Goal: Submit feedback/report problem: Submit feedback/report problem

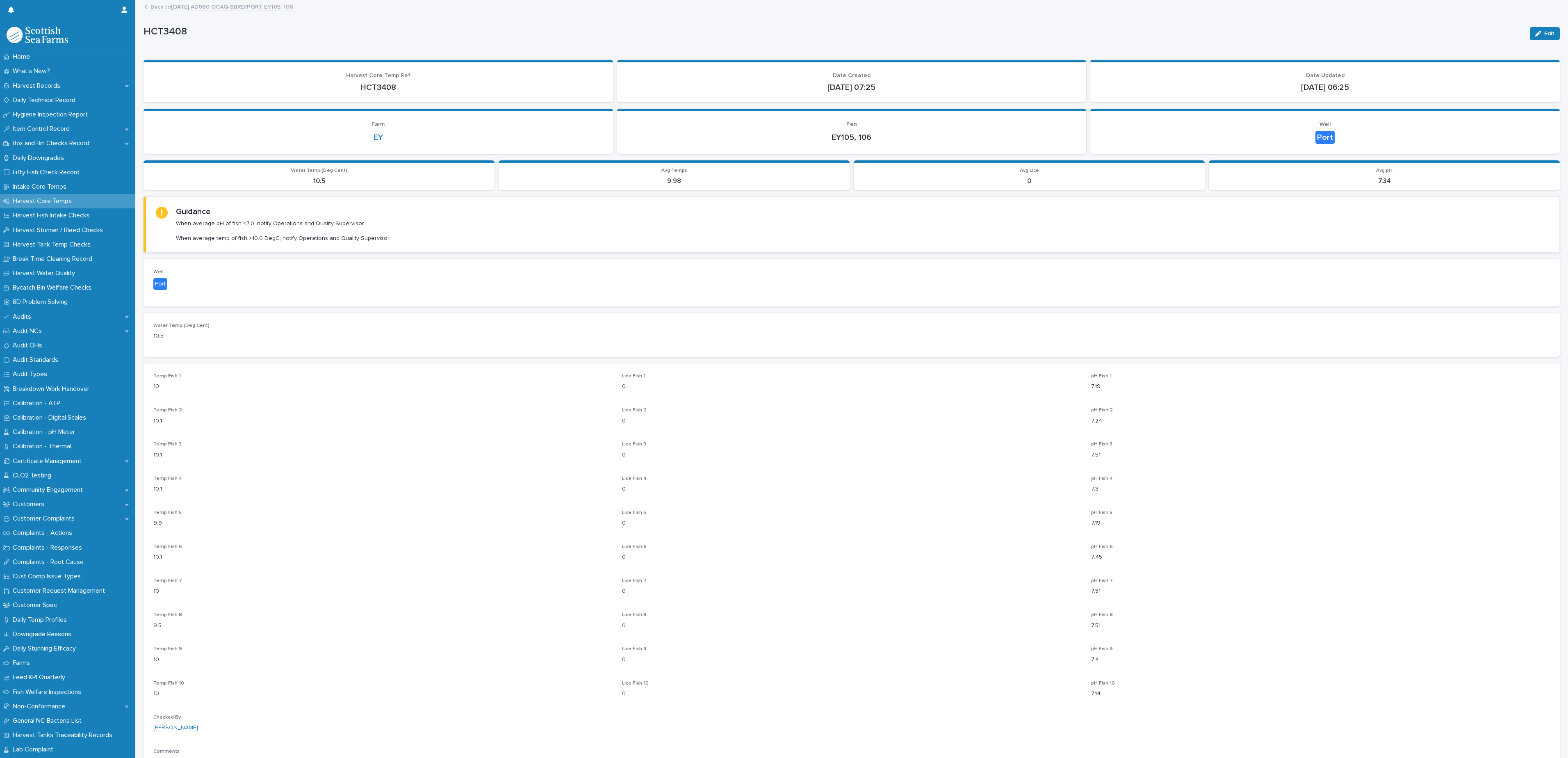
click at [214, 8] on link "Back to [DATE] AD060 OCAQ-SBRD/PORT EY105, 106" at bounding box center [222, 7] width 143 height 10
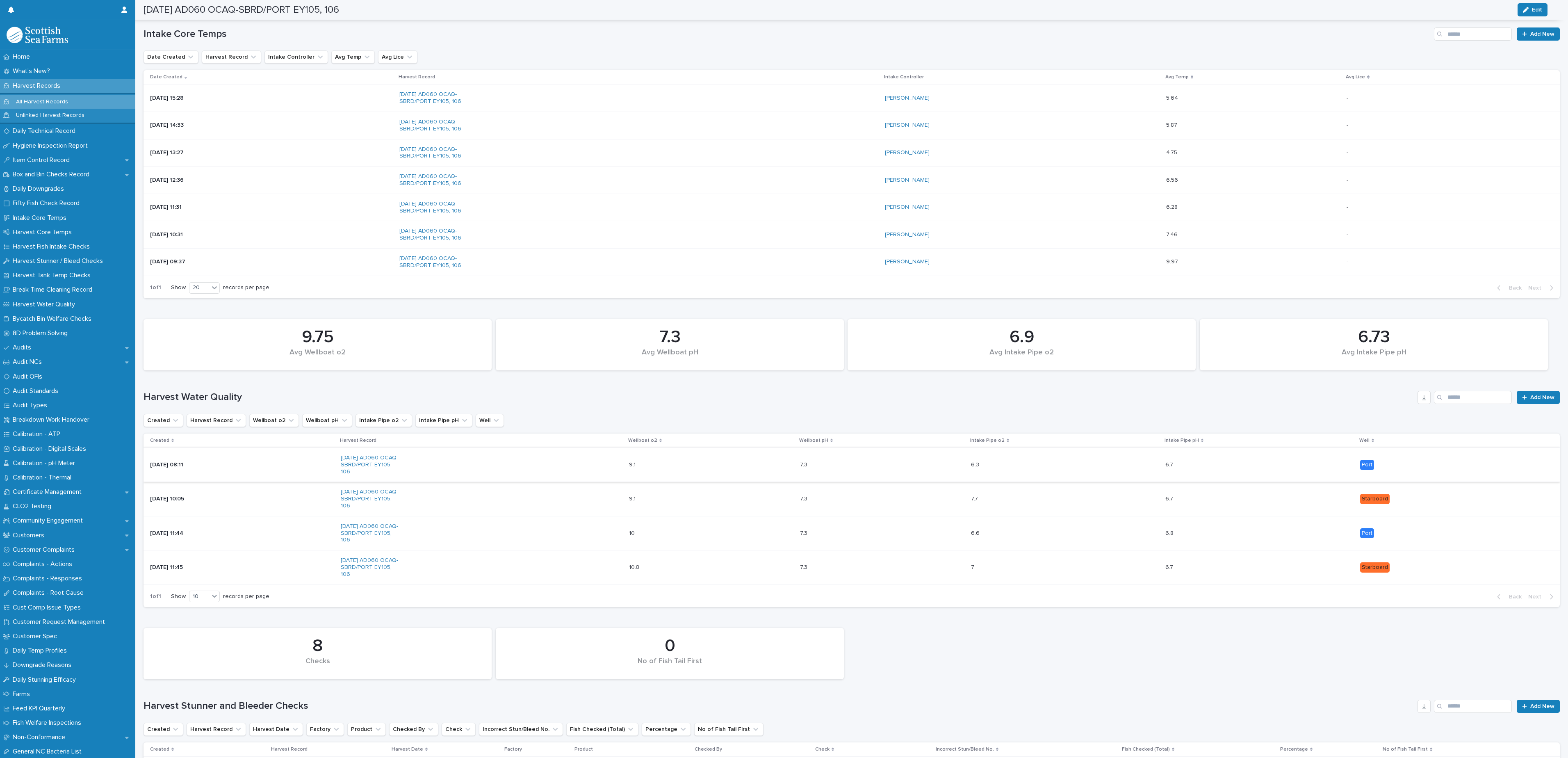
scroll to position [1603, 0]
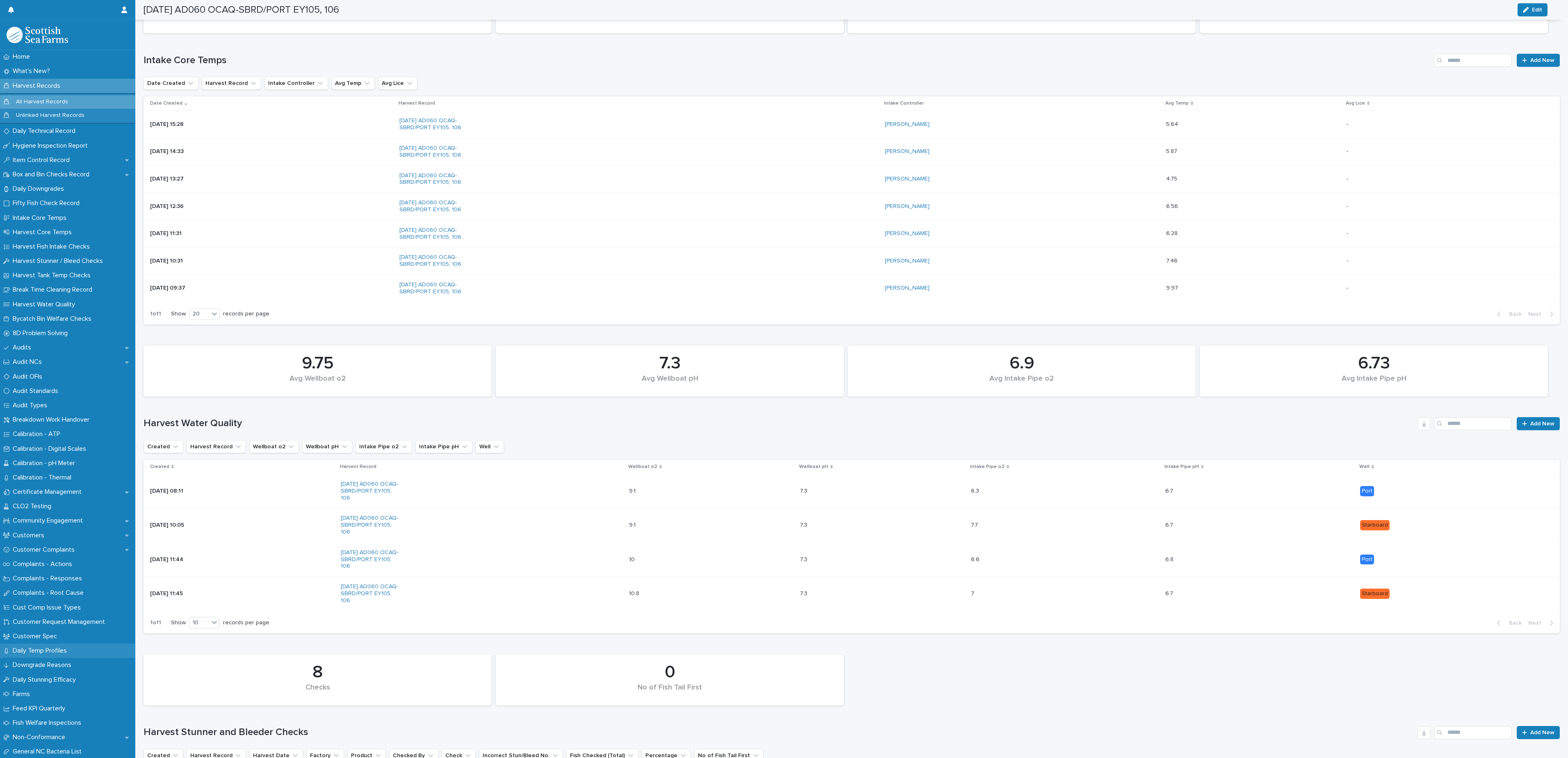
click at [47, 646] on div "Daily Temp Profiles" at bounding box center [67, 650] width 135 height 15
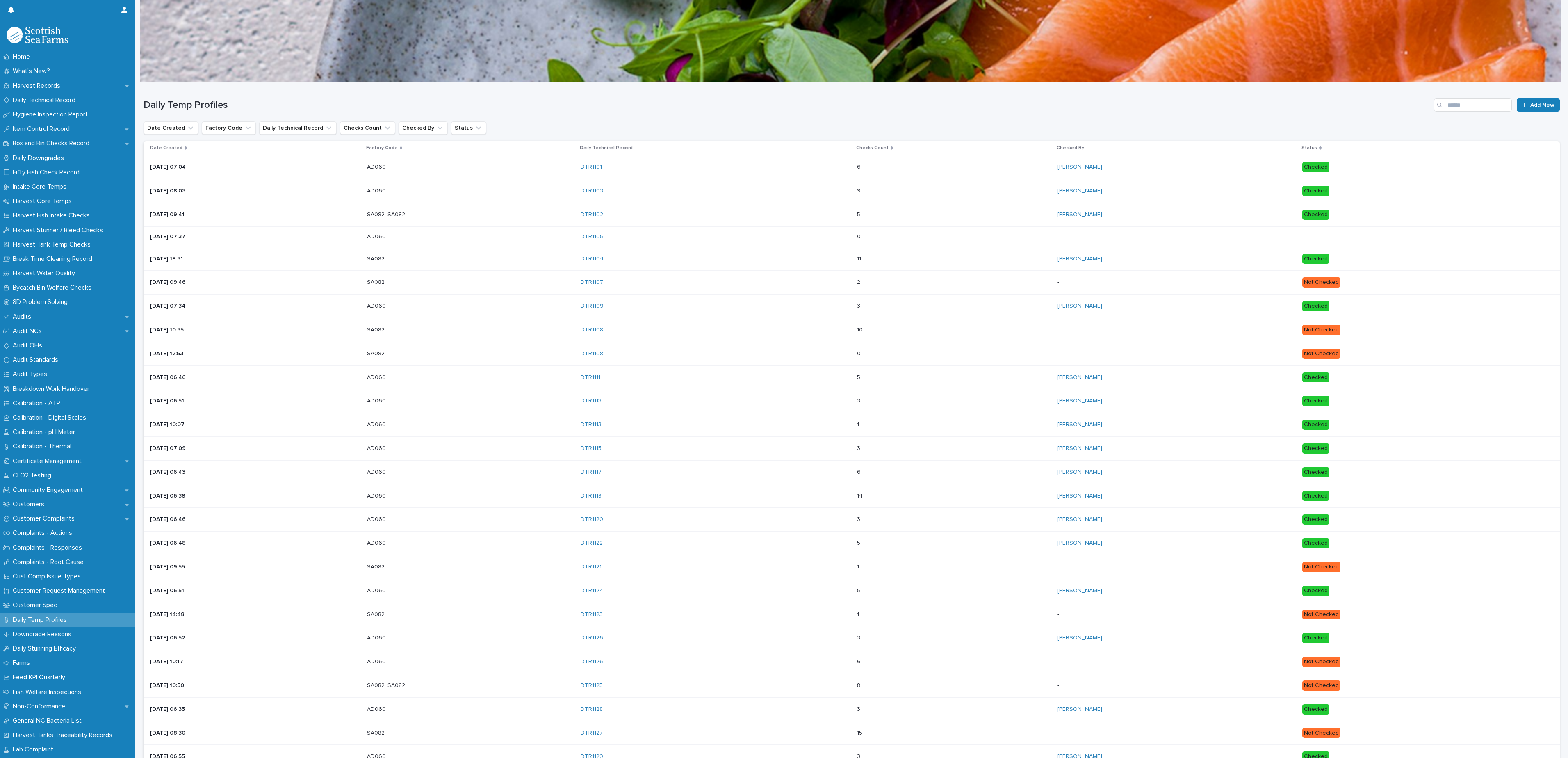
click at [178, 147] on p "Date Created" at bounding box center [165, 148] width 32 height 9
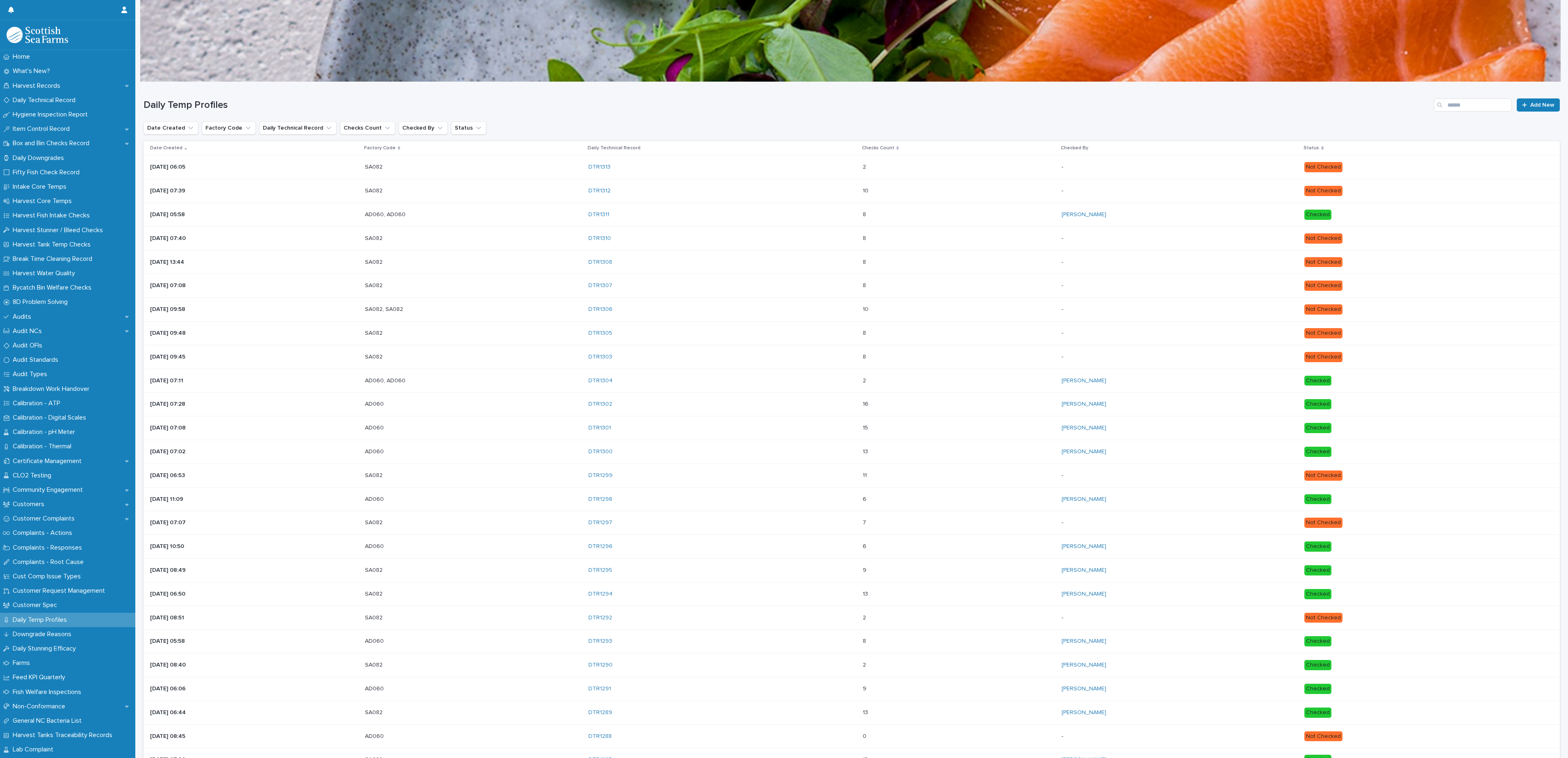
click at [232, 214] on p "[DATE] 05:58" at bounding box center [222, 214] width 144 height 7
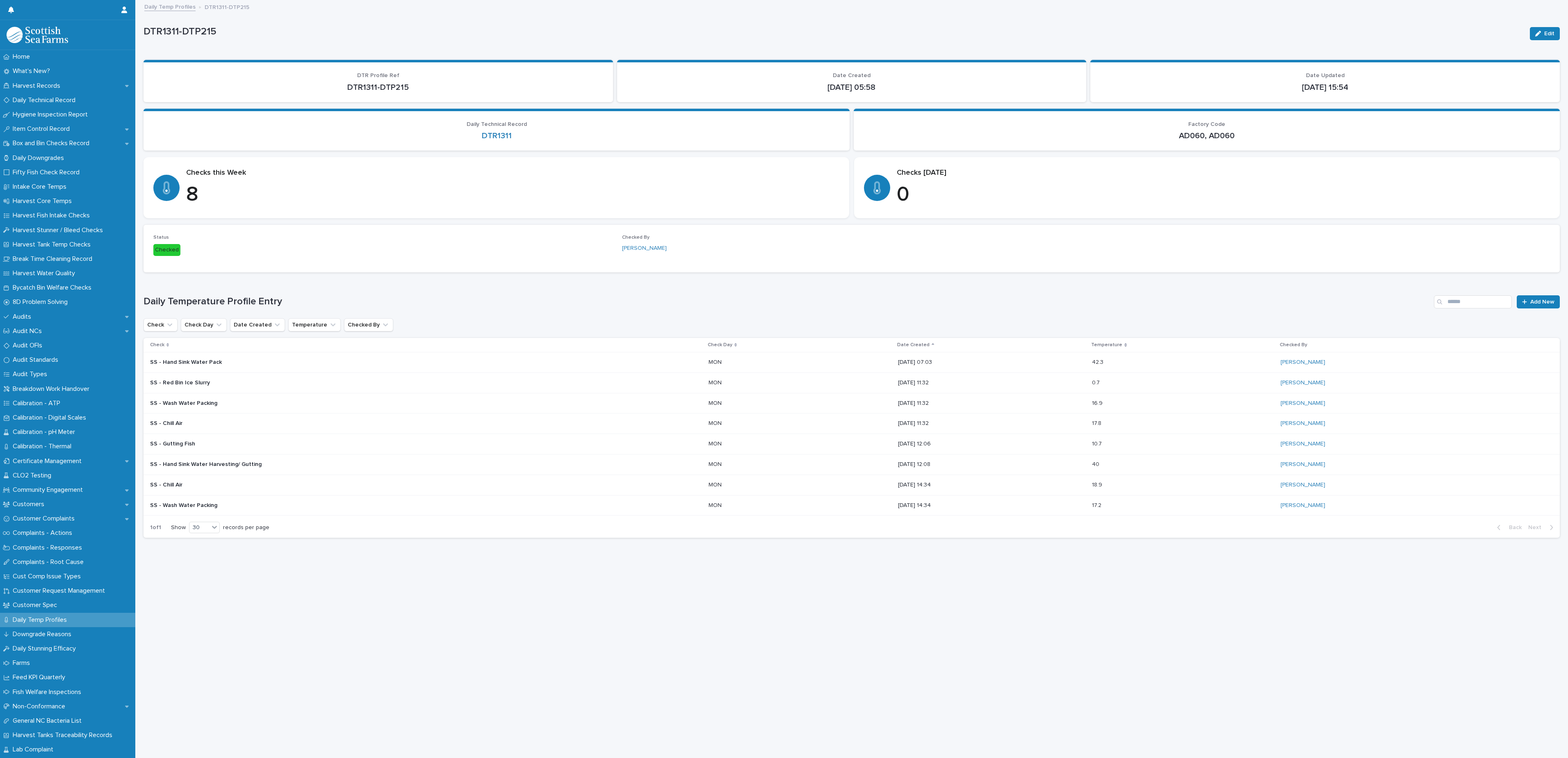
click at [160, 344] on p "Check" at bounding box center [157, 344] width 15 height 9
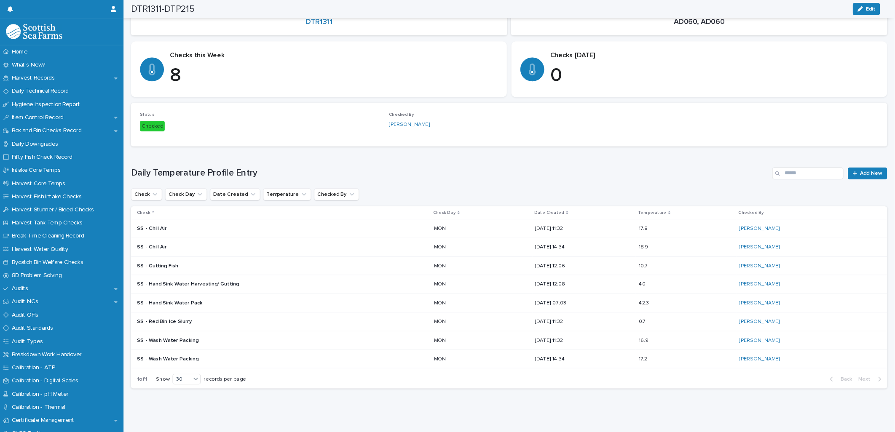
scroll to position [123, 0]
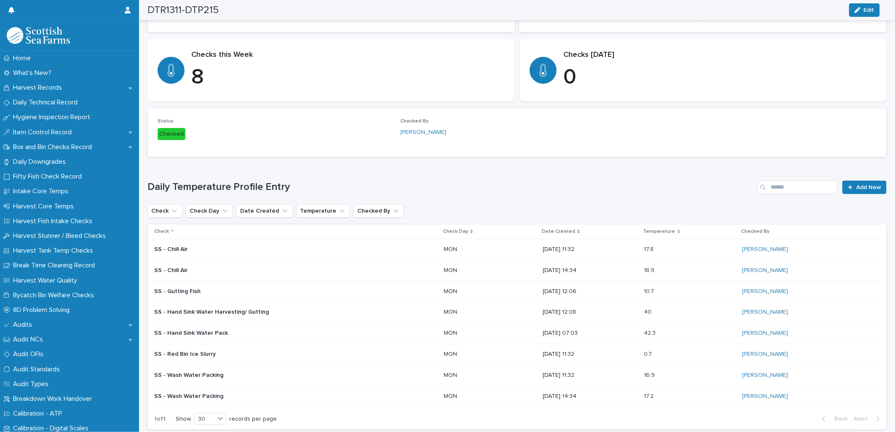
drag, startPoint x: 1002, startPoint y: 3, endPoint x: 634, endPoint y: 103, distance: 381.4
click at [634, 103] on div "Loading... Saving… Checks this Week 8 Checks [DATE] 0" at bounding box center [517, 74] width 739 height 70
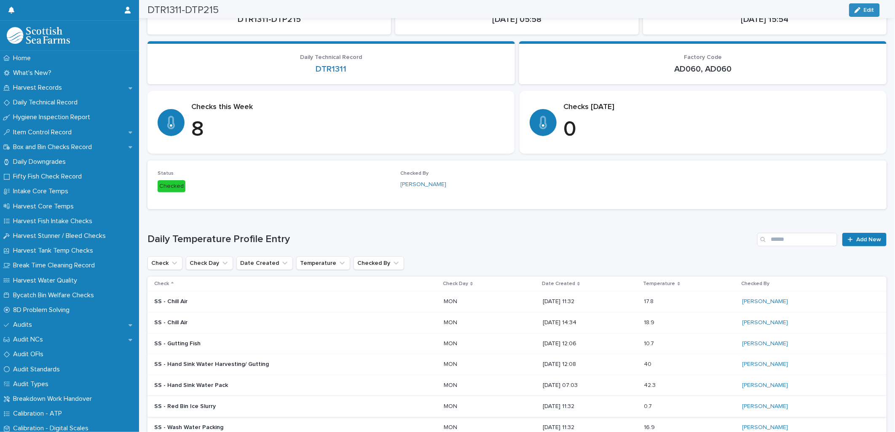
scroll to position [0, 0]
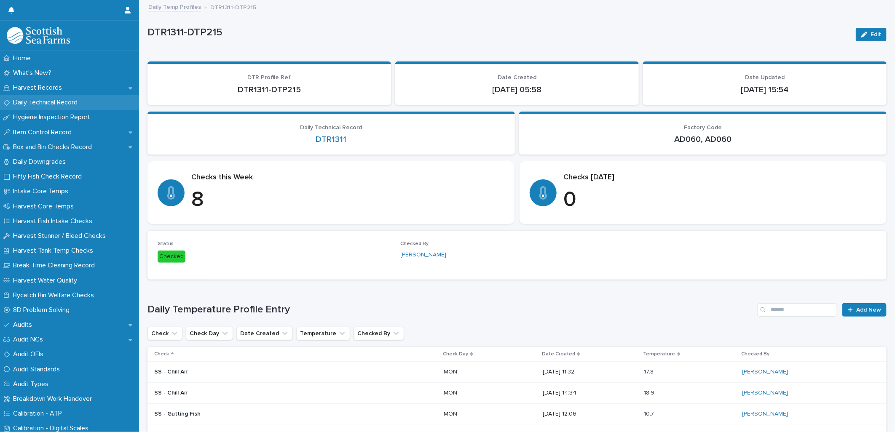
click at [70, 105] on p "Daily Technical Record" at bounding box center [47, 103] width 75 height 8
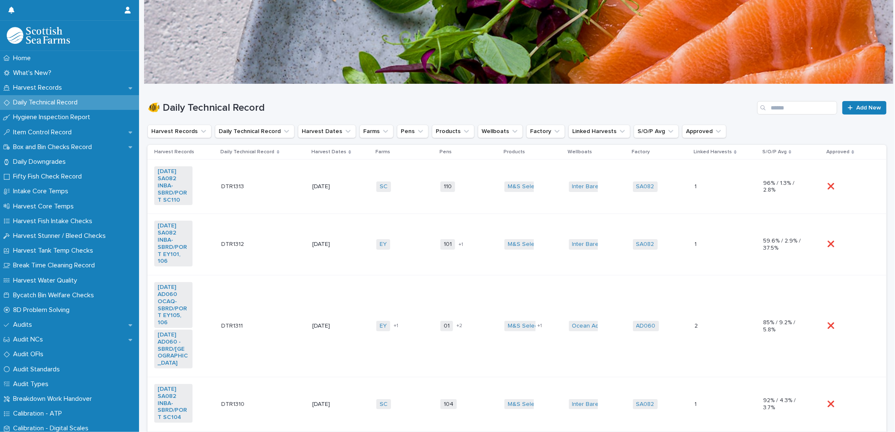
click at [67, 104] on p "Daily Technical Record" at bounding box center [47, 103] width 75 height 8
click at [55, 83] on div "Harvest Records" at bounding box center [69, 88] width 139 height 15
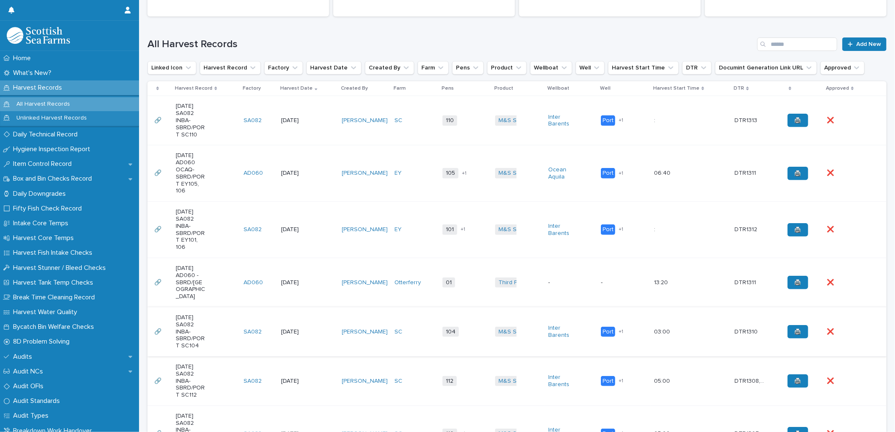
scroll to position [187, 0]
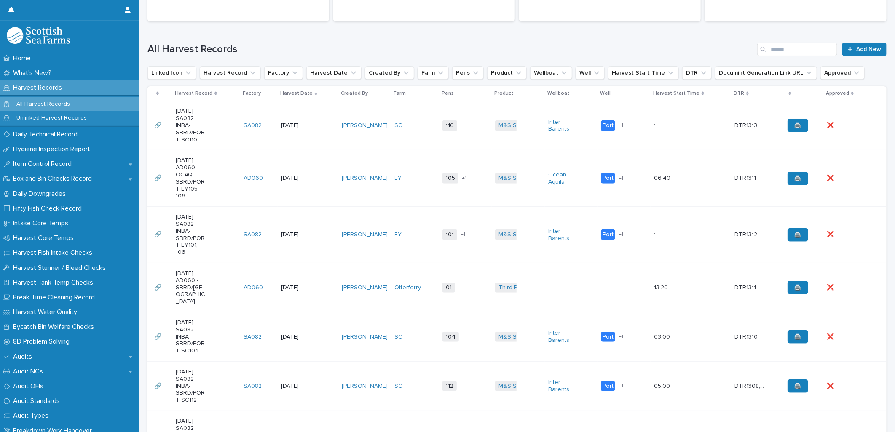
click at [361, 185] on div "[PERSON_NAME]" at bounding box center [365, 179] width 46 height 14
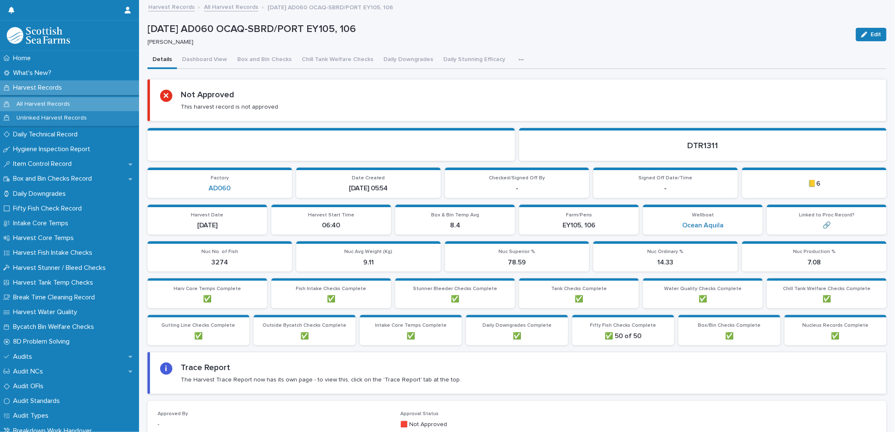
click at [519, 59] on icon "button" at bounding box center [521, 60] width 5 height 6
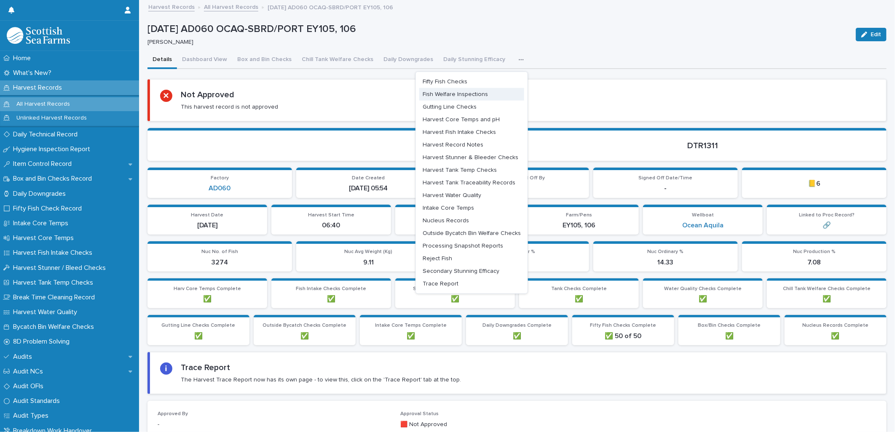
click at [486, 95] on button "Fish Welfare Inspections" at bounding box center [471, 94] width 105 height 13
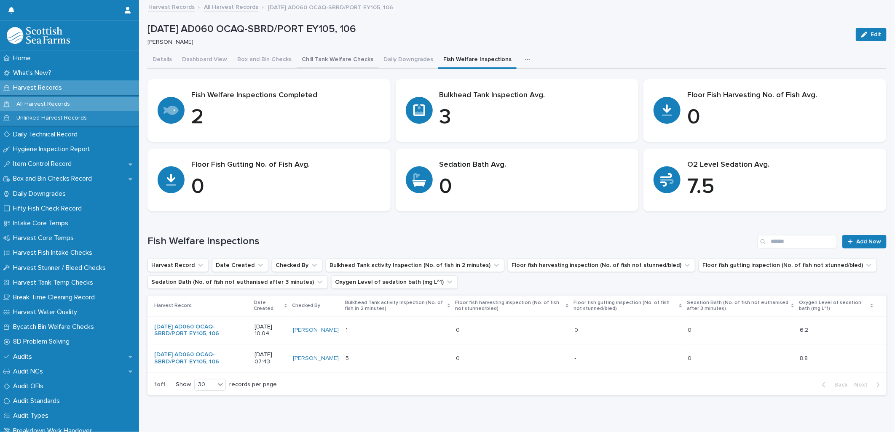
click at [329, 59] on button "Chill Tank Welfare Checks" at bounding box center [338, 60] width 82 height 18
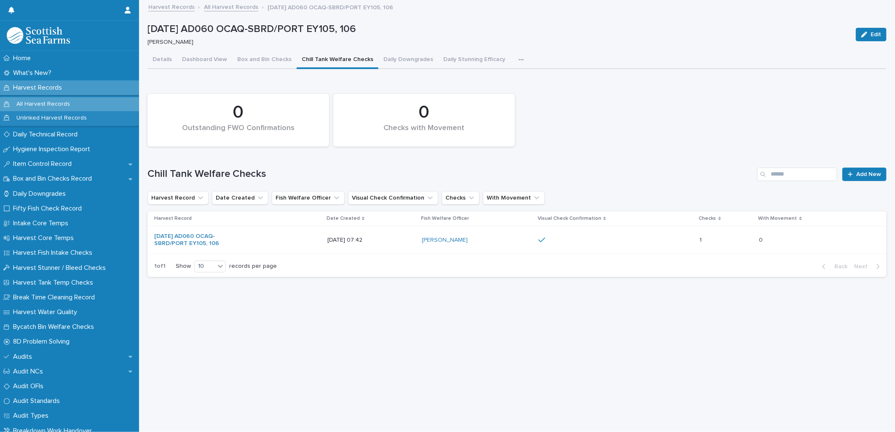
click at [608, 240] on div at bounding box center [616, 240] width 155 height 14
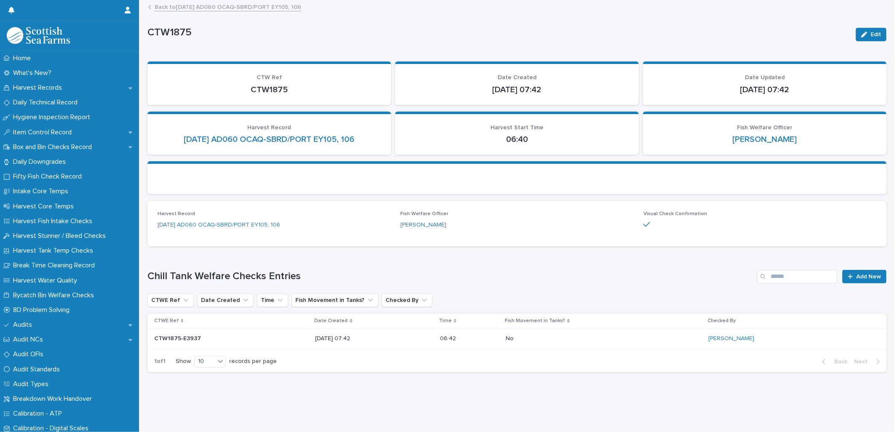
click at [199, 10] on link "Back to [DATE] AD060 OCAQ-SBRD/PORT EY105, 106" at bounding box center [228, 7] width 147 height 10
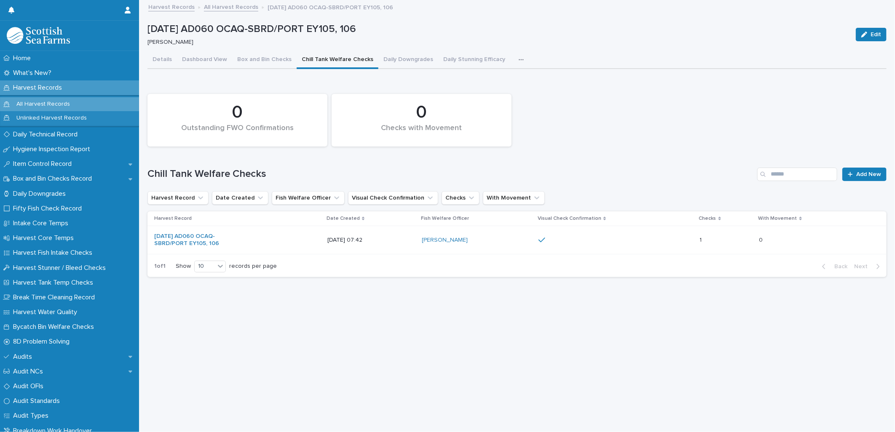
click at [519, 58] on icon "button" at bounding box center [521, 60] width 5 height 6
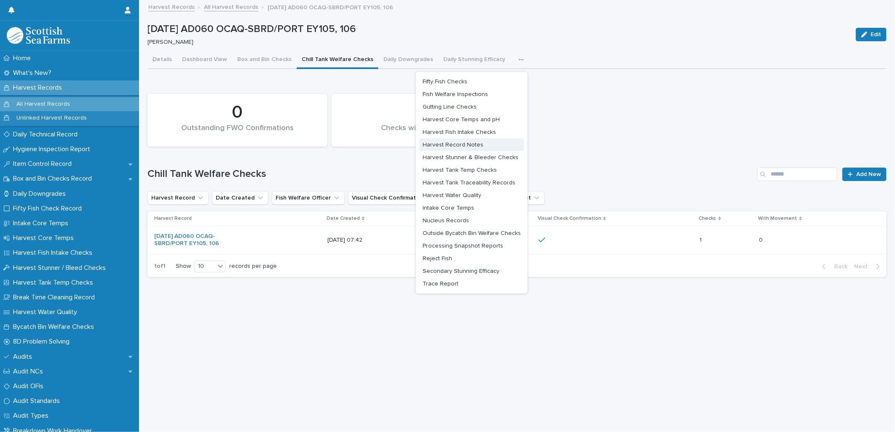
click at [471, 144] on span "Harvest Record Notes" at bounding box center [453, 145] width 61 height 6
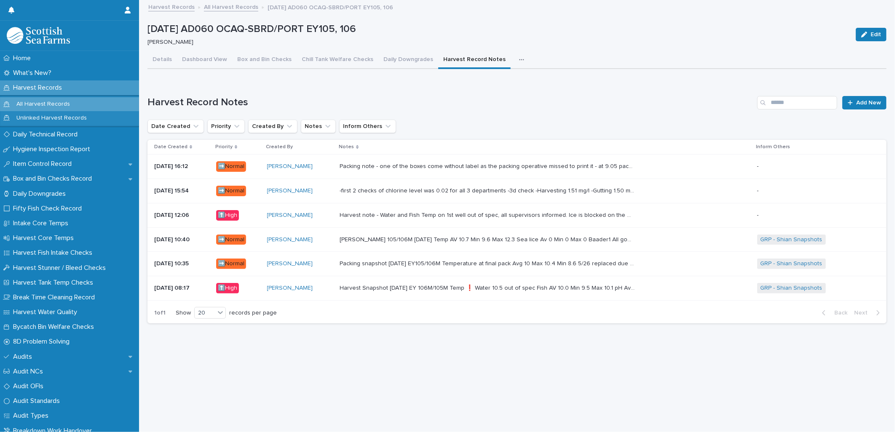
click at [443, 218] on div "Harvest note - Water and Fish Temp on 1st well out of spec, all supervisors inf…" at bounding box center [545, 216] width 411 height 14
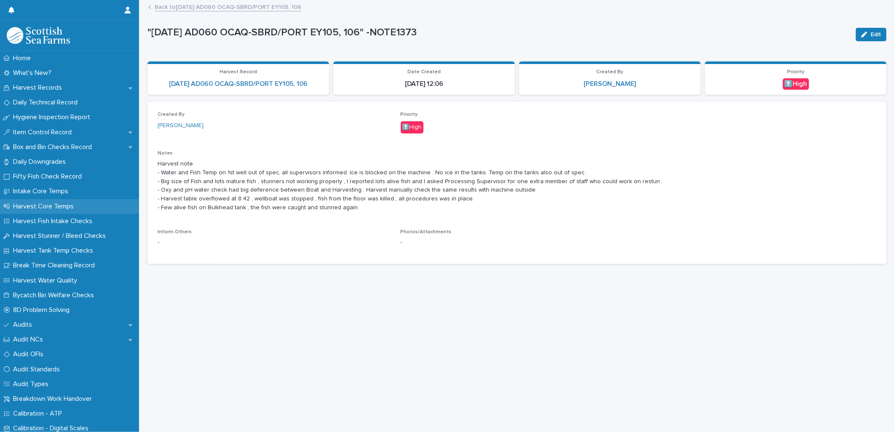
drag, startPoint x: 357, startPoint y: 207, endPoint x: 132, endPoint y: 203, distance: 225.1
click at [139, 203] on div "Home What's New? Harvest Records Daily Technical Record Hygiene Inspection Repo…" at bounding box center [517, 216] width 756 height 432
click at [378, 232] on p "Inform Others" at bounding box center [274, 232] width 233 height 6
click at [345, 201] on p "Harvest note - Water and Fish Temp on 1st well out of spec, all supervisors inf…" at bounding box center [517, 186] width 719 height 53
drag, startPoint x: 345, startPoint y: 201, endPoint x: 317, endPoint y: 206, distance: 28.2
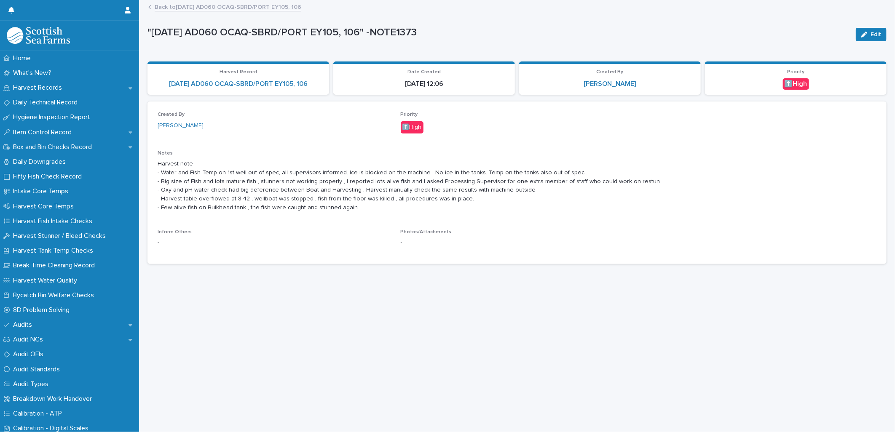
click at [317, 206] on p "Harvest note - Water and Fish Temp on 1st well out of spec, all supervisors inf…" at bounding box center [517, 186] width 719 height 53
click at [420, 205] on p "Harvest note - Water and Fish Temp on 1st well out of spec, all supervisors inf…" at bounding box center [517, 186] width 719 height 53
click at [197, 180] on p "Harvest note - Water and Fish Temp on 1st well out of spec, all supervisors inf…" at bounding box center [517, 186] width 719 height 53
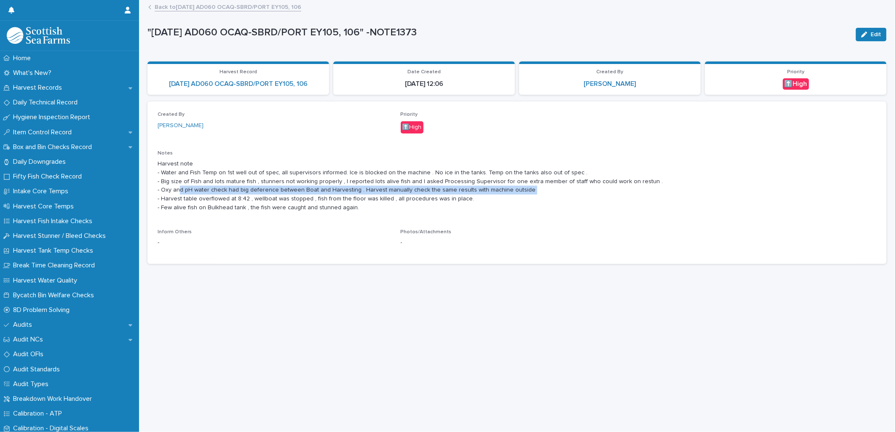
drag, startPoint x: 179, startPoint y: 191, endPoint x: 526, endPoint y: 188, distance: 346.9
click at [526, 188] on p "Harvest note - Water and Fish Temp on 1st well out of spec, all supervisors inf…" at bounding box center [517, 186] width 719 height 53
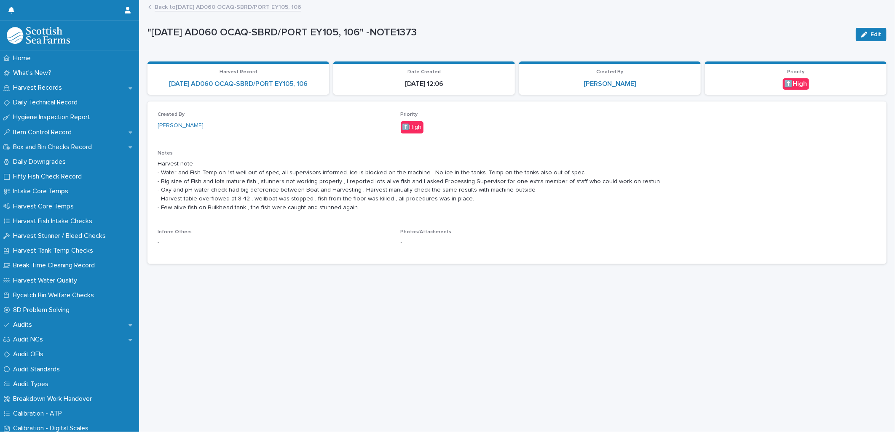
click at [237, 172] on p "Harvest note - Water and Fish Temp on 1st well out of spec, all supervisors inf…" at bounding box center [517, 186] width 719 height 53
click at [180, 183] on p "Harvest note - Water and Fish Temp on 1st well out of spec, all supervisors inf…" at bounding box center [517, 186] width 719 height 53
click at [284, 6] on link "Back to [DATE] AD060 OCAQ-SBRD/PORT EY105, 106" at bounding box center [228, 7] width 147 height 10
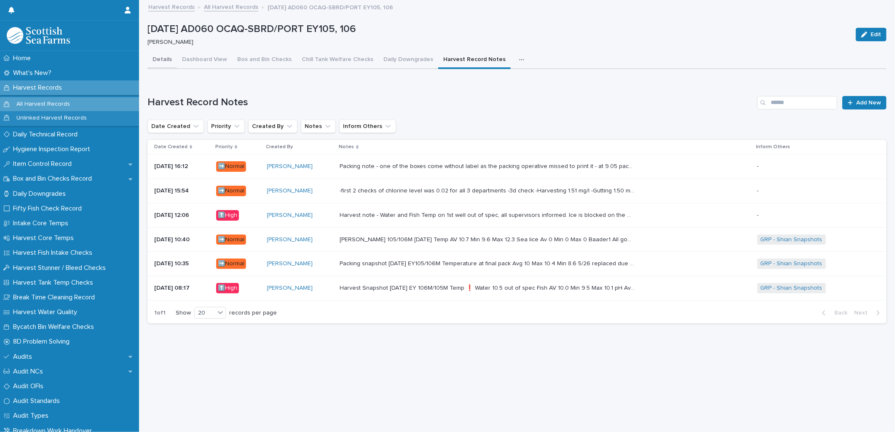
click at [166, 58] on button "Details" at bounding box center [163, 60] width 30 height 18
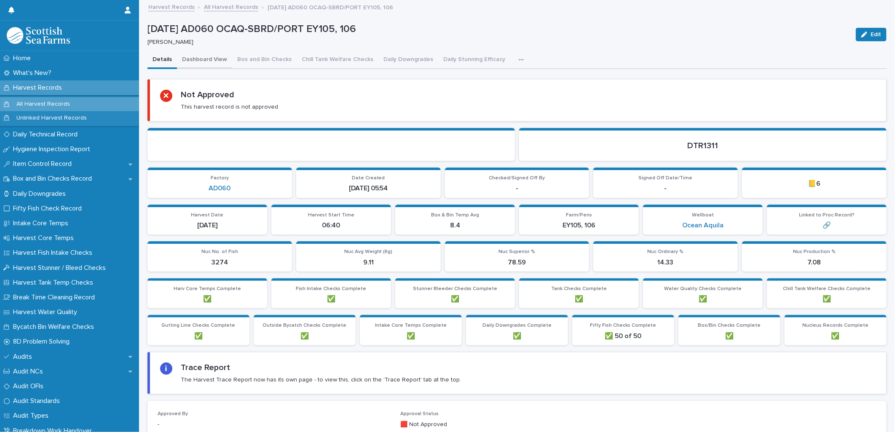
click at [201, 54] on button "Dashboard View" at bounding box center [204, 60] width 55 height 18
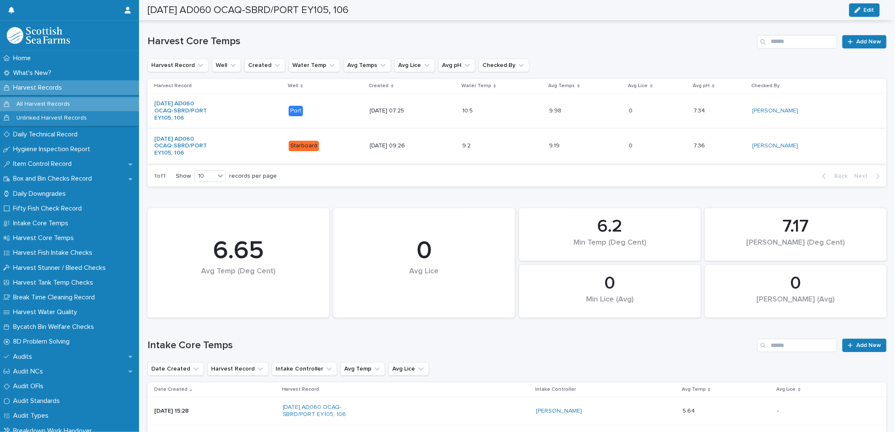
scroll to position [1405, 0]
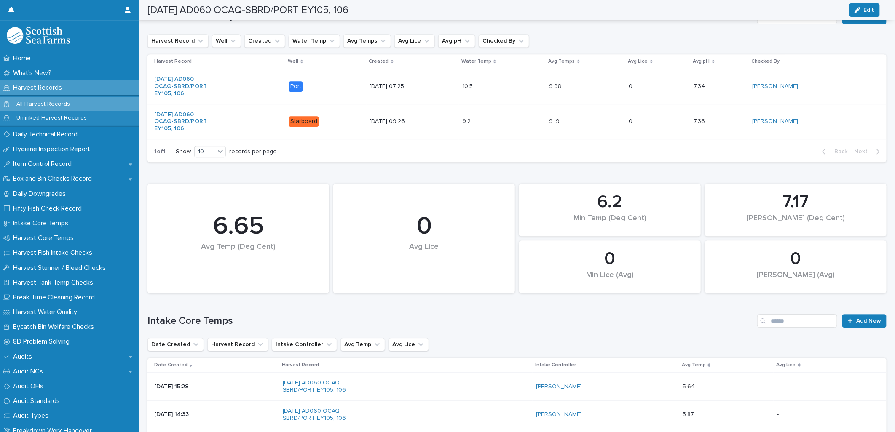
click at [504, 95] on td "10.5 10.5" at bounding box center [502, 86] width 87 height 35
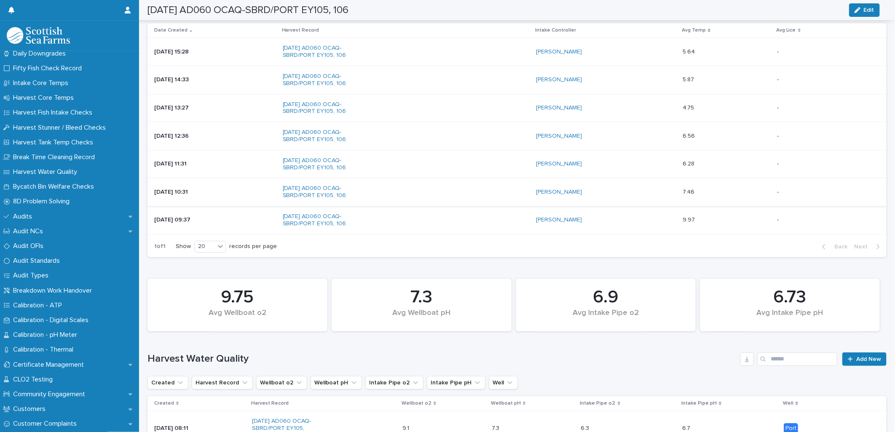
scroll to position [1733, 0]
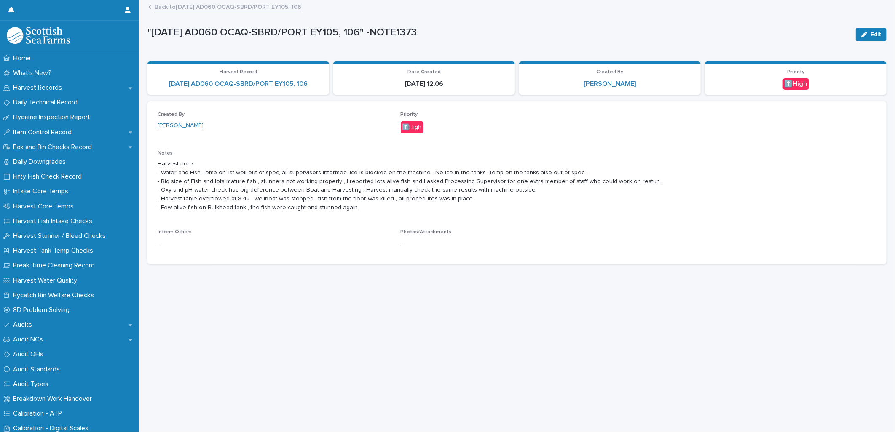
click at [193, 3] on link "Back to [DATE] AD060 OCAQ-SBRD/PORT EY105, 106" at bounding box center [228, 7] width 147 height 10
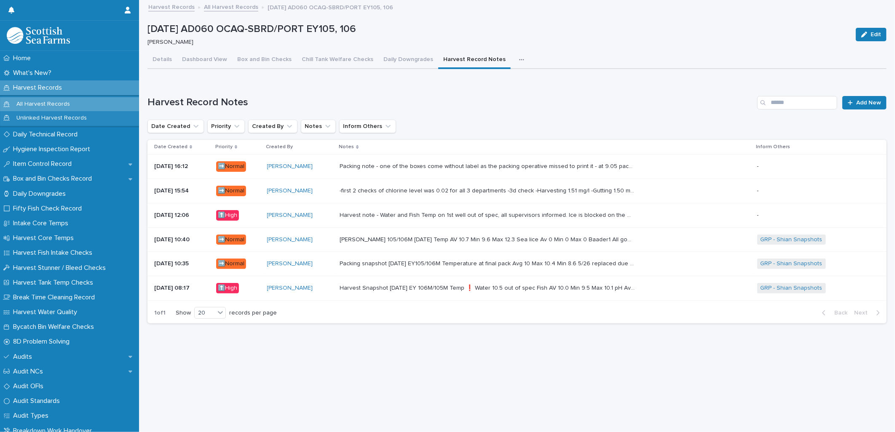
click at [329, 218] on div "[PERSON_NAME]" at bounding box center [300, 215] width 66 height 7
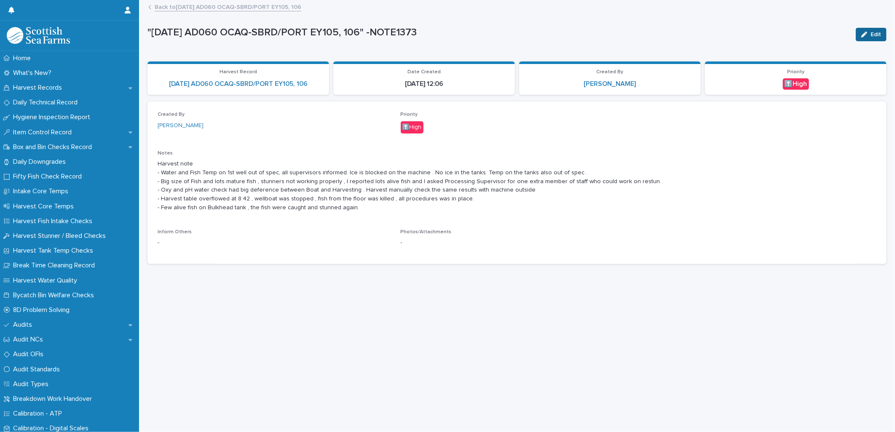
click at [863, 37] on button "Edit" at bounding box center [871, 34] width 31 height 13
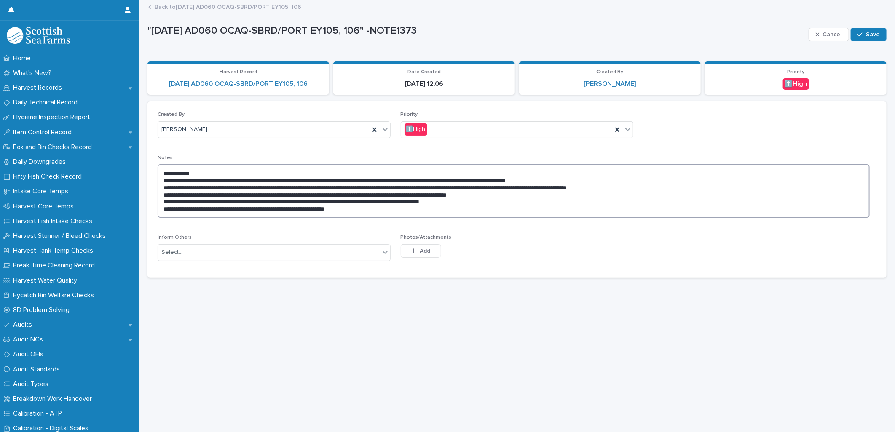
click at [536, 196] on textarea "**********" at bounding box center [514, 191] width 712 height 54
drag, startPoint x: 610, startPoint y: 196, endPoint x: 529, endPoint y: 195, distance: 81.4
click at [529, 195] on textarea "**********" at bounding box center [514, 191] width 712 height 54
click at [411, 212] on textarea "**********" at bounding box center [514, 191] width 712 height 54
paste textarea "**********"
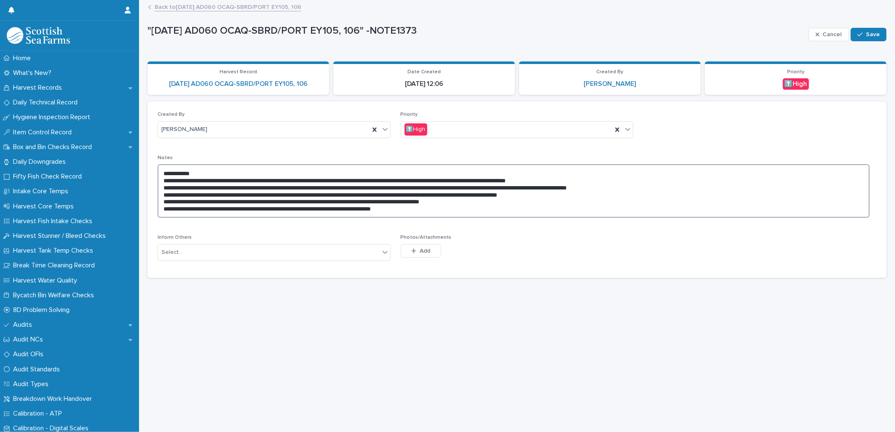
click at [358, 208] on textarea "**********" at bounding box center [514, 191] width 712 height 54
type textarea "**********"
click at [858, 34] on icon "button" at bounding box center [860, 35] width 5 height 6
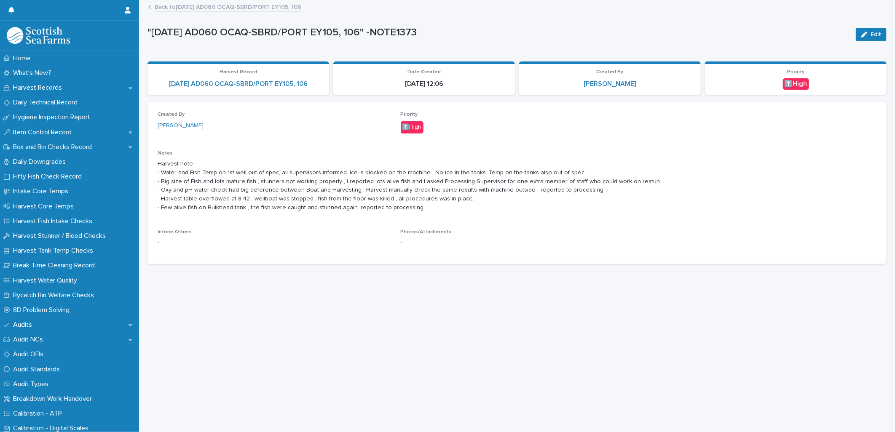
scroll to position [7, 0]
click at [233, 2] on link "Back to [DATE] AD060 OCAQ-SBRD/PORT EY105, 106" at bounding box center [228, 7] width 147 height 10
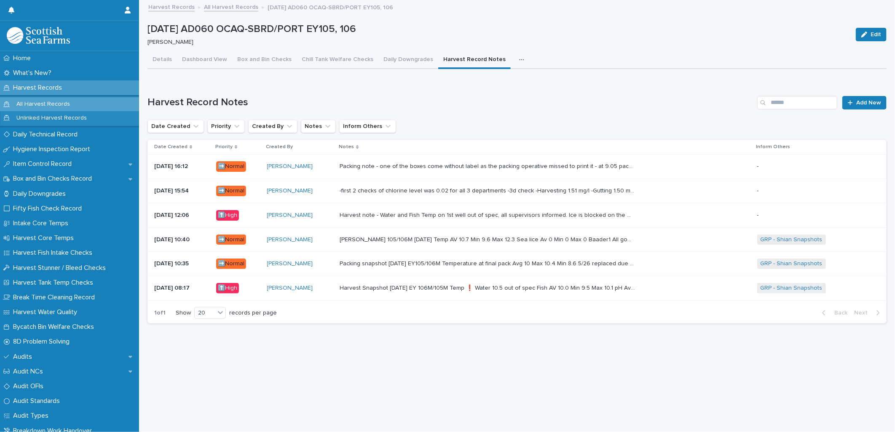
click at [363, 213] on div "Harvest note - Water and Fish Temp on 1st well out of spec, all supervisors inf…" at bounding box center [545, 216] width 411 height 14
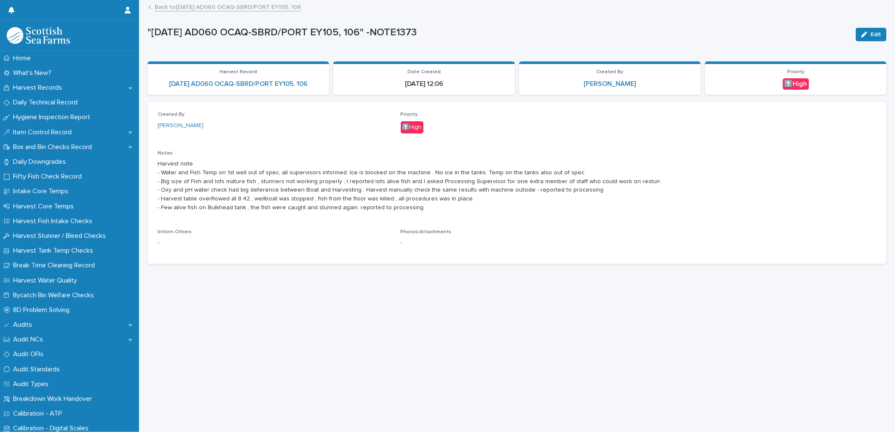
click at [260, 8] on link "Back to [DATE] AD060 OCAQ-SBRD/PORT EY105, 106" at bounding box center [228, 7] width 147 height 10
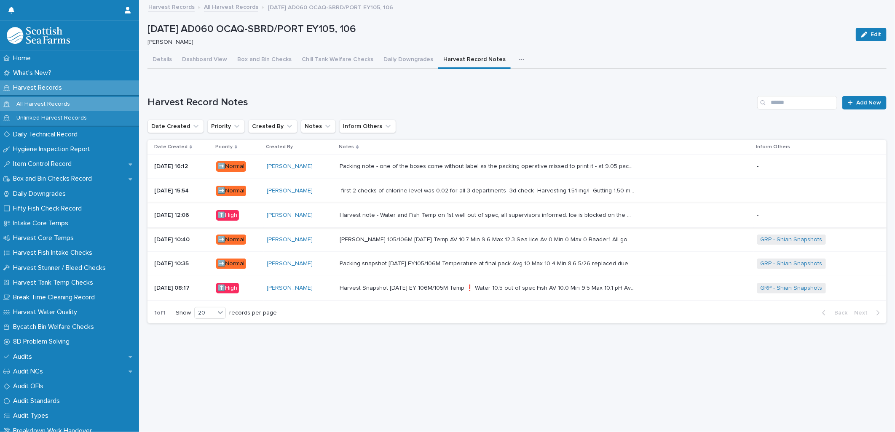
scroll to position [7, 0]
click at [435, 286] on div "Harvest Snapshot [DATE] EY 106M/105M Temp ❗ Water 10.5 out of spec Fish AV 10.0…" at bounding box center [545, 289] width 411 height 14
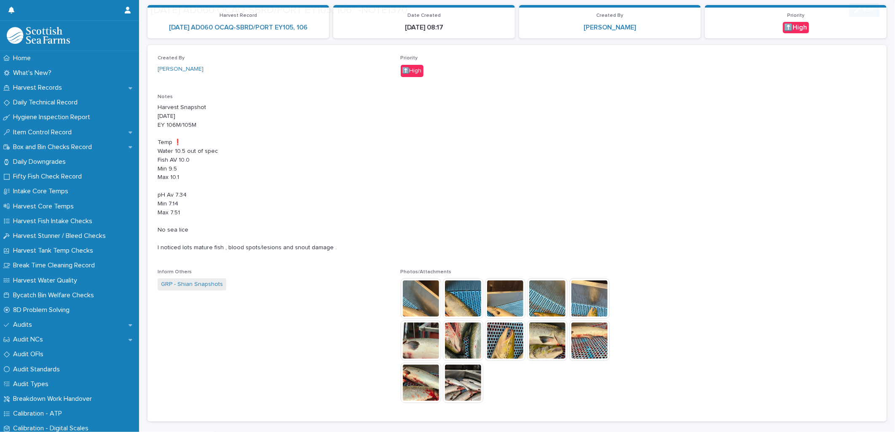
scroll to position [94, 0]
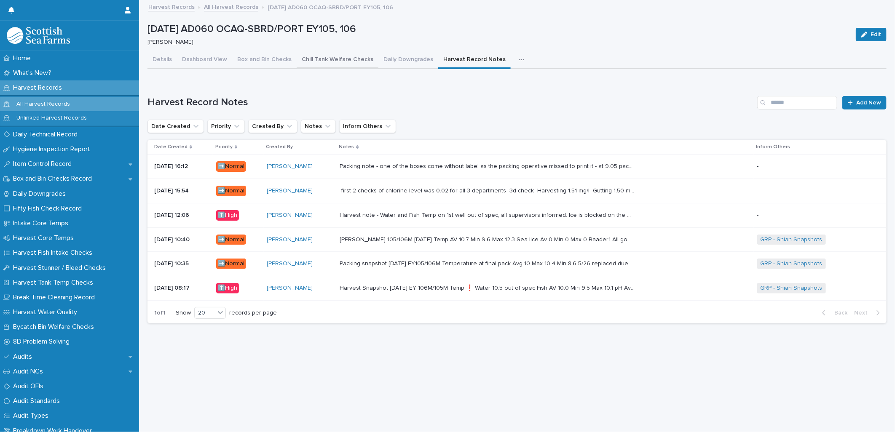
click at [344, 60] on button "Chill Tank Welfare Checks" at bounding box center [338, 60] width 82 height 18
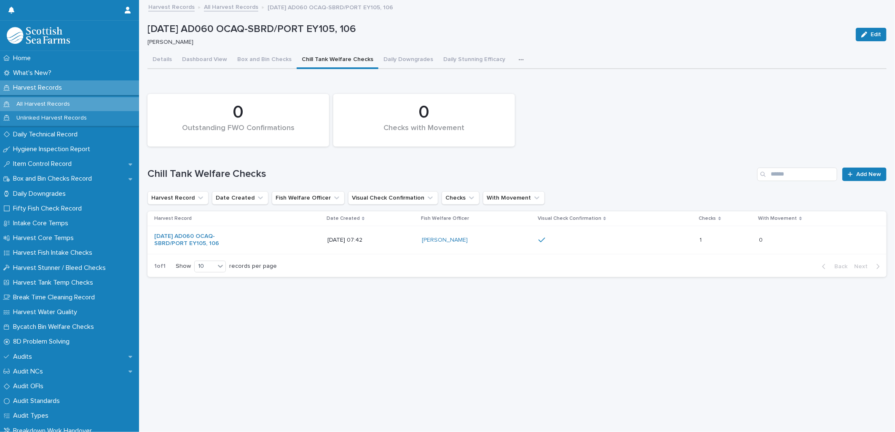
click at [519, 62] on icon "button" at bounding box center [521, 60] width 5 height 6
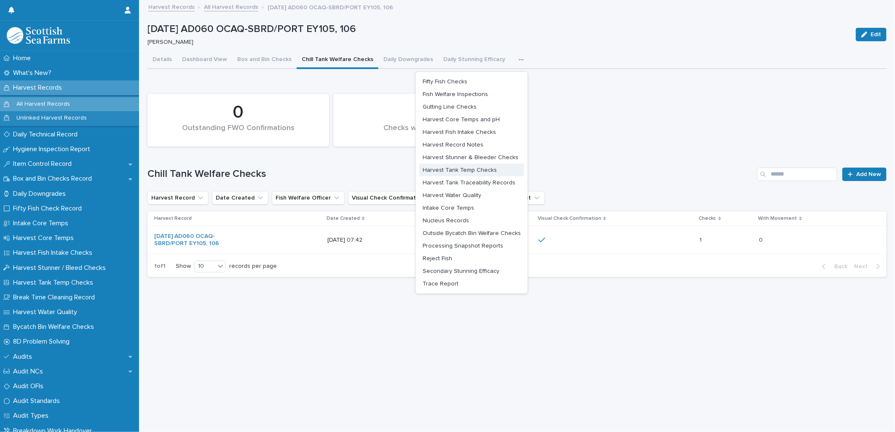
click at [468, 165] on button "Harvest Tank Temp Checks" at bounding box center [471, 170] width 105 height 13
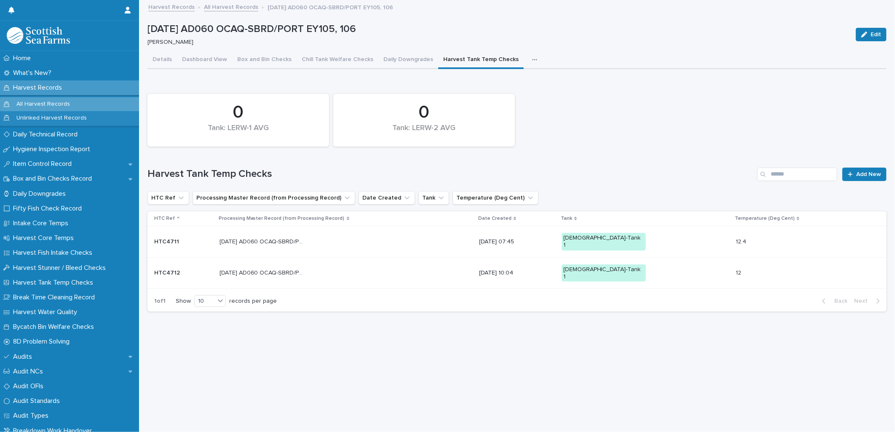
scroll to position [7, 0]
click at [532, 57] on icon "button" at bounding box center [534, 60] width 5 height 6
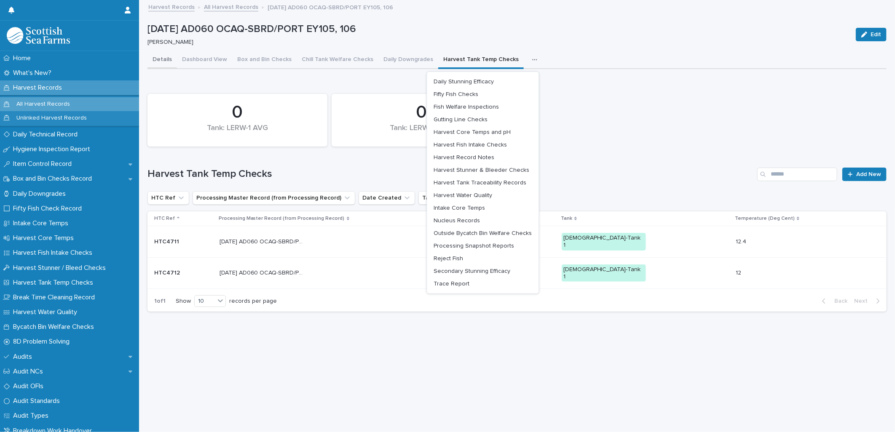
click at [163, 51] on button "Details" at bounding box center [163, 60] width 30 height 18
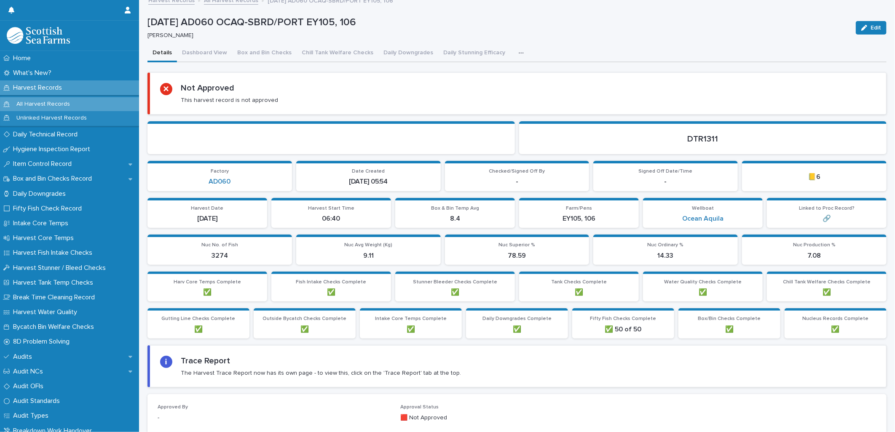
click at [514, 49] on button "button" at bounding box center [523, 53] width 19 height 17
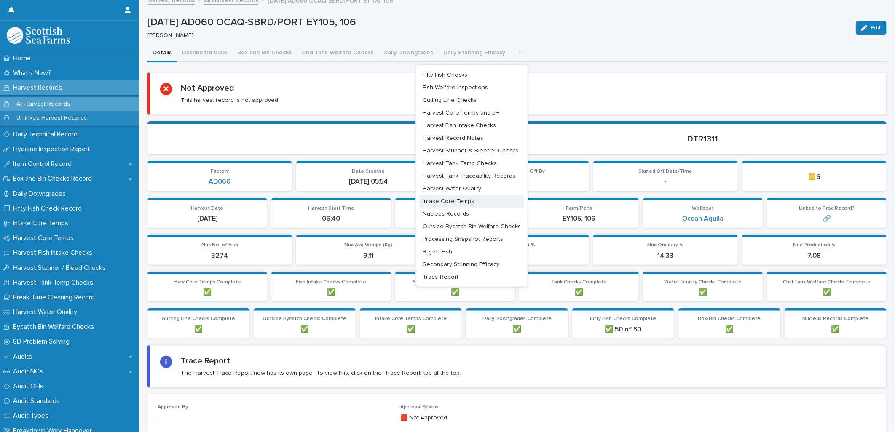
click at [448, 201] on span "Intake Core Temps" at bounding box center [448, 202] width 51 height 6
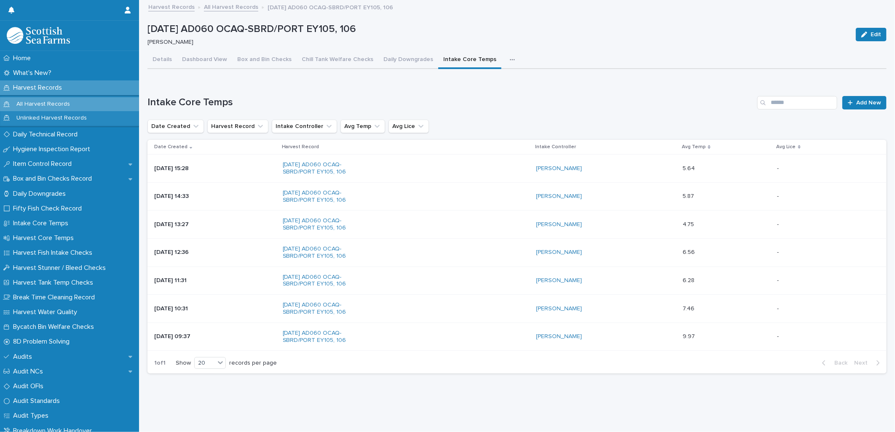
click at [178, 147] on p "Date Created" at bounding box center [170, 146] width 33 height 9
click at [185, 143] on div "Date Created" at bounding box center [215, 146] width 123 height 9
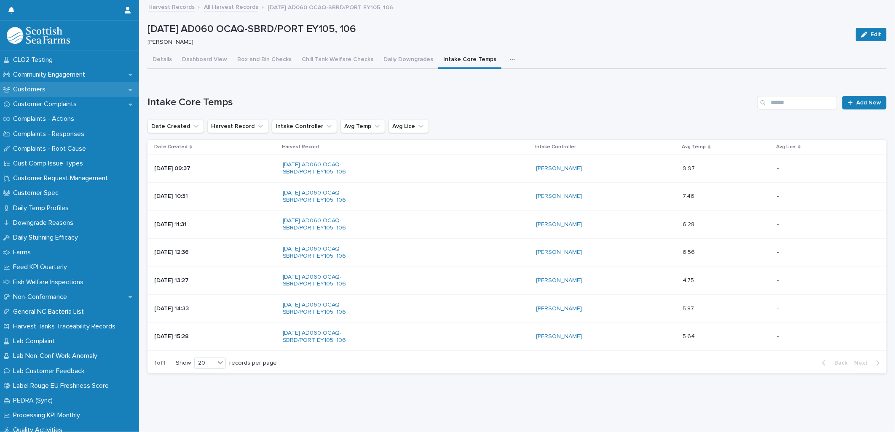
scroll to position [468, 0]
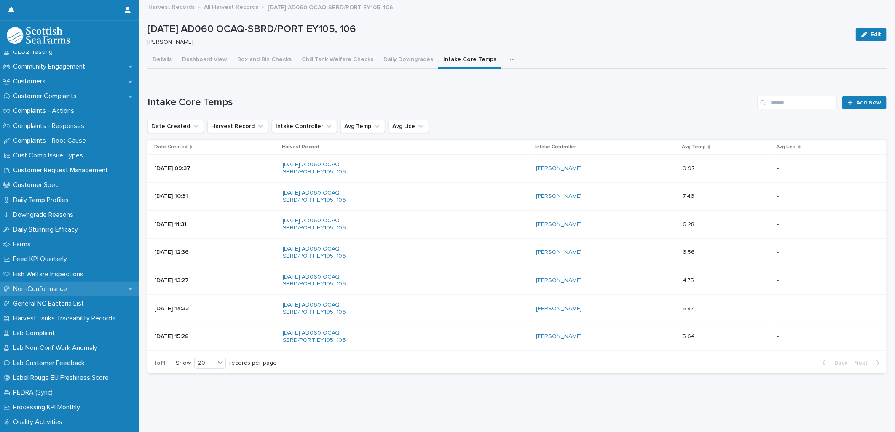
click at [66, 286] on p "Non-Conformance" at bounding box center [42, 289] width 64 height 8
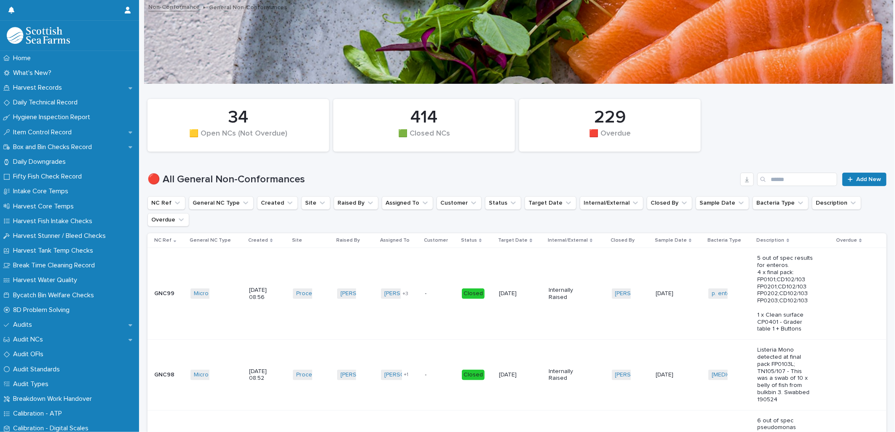
click at [246, 240] on th "Created" at bounding box center [268, 241] width 44 height 15
click at [255, 239] on p "Created" at bounding box center [258, 240] width 20 height 9
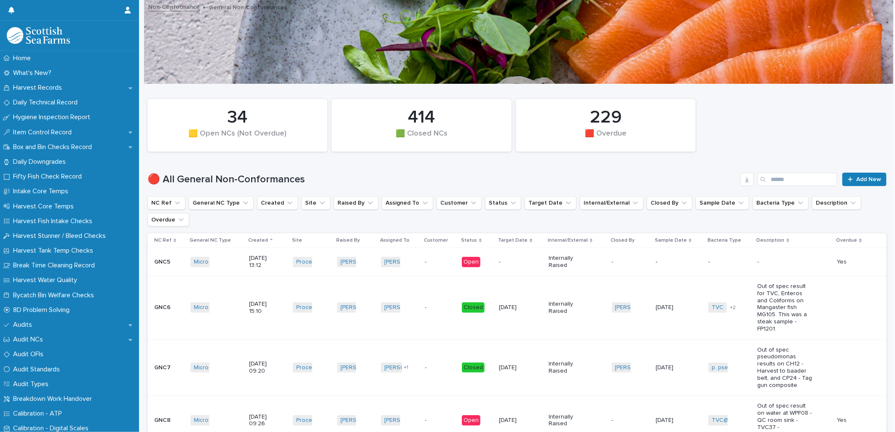
click at [255, 239] on p "Created" at bounding box center [258, 240] width 20 height 9
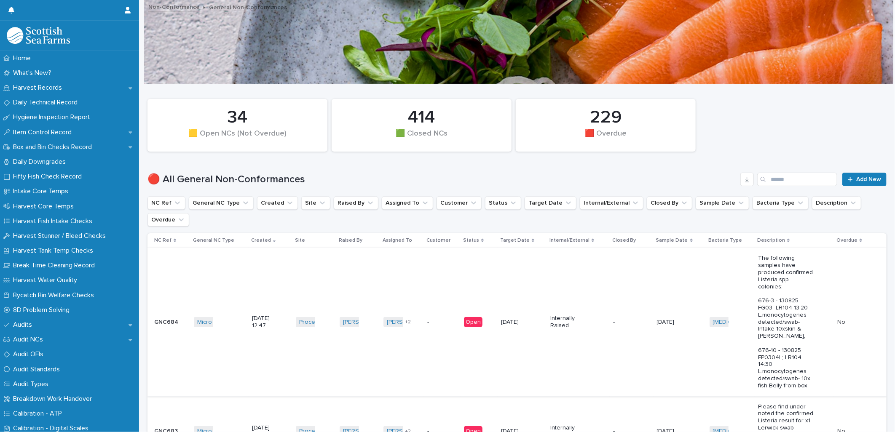
scroll to position [47, 0]
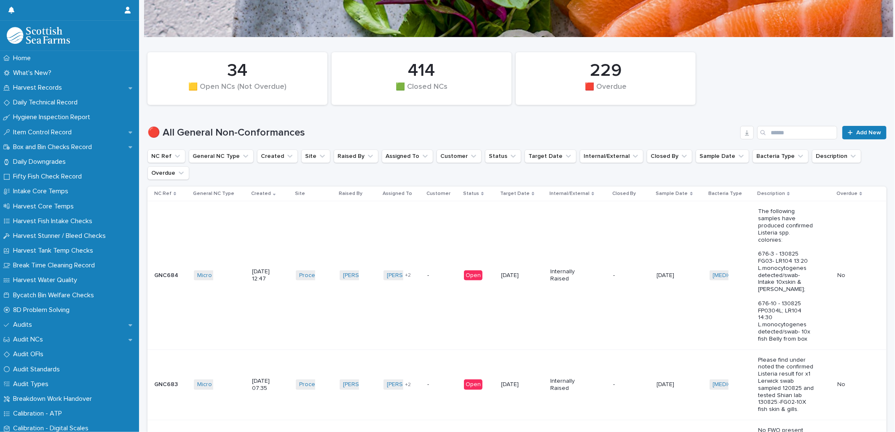
click at [253, 191] on p "Created" at bounding box center [261, 193] width 20 height 9
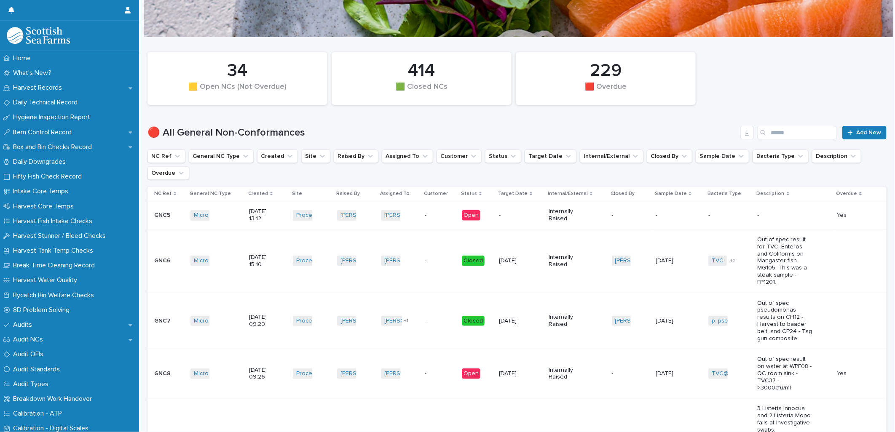
click at [255, 190] on p "Created" at bounding box center [258, 193] width 20 height 9
click at [255, 193] on p "Created" at bounding box center [258, 193] width 20 height 9
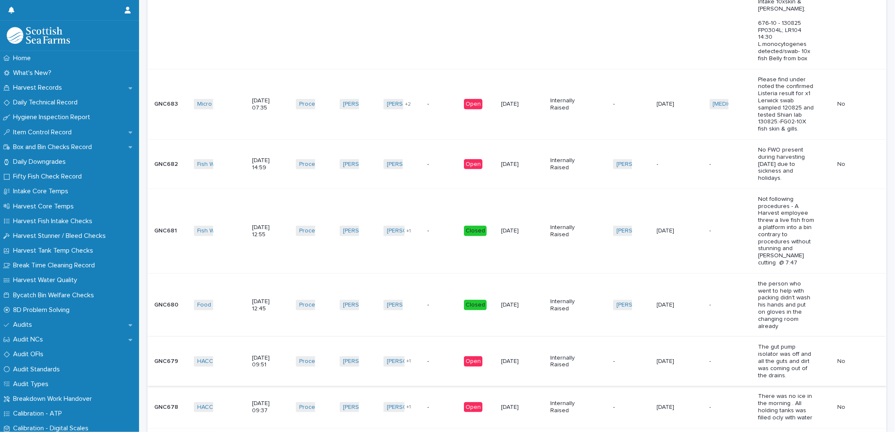
scroll to position [374, 0]
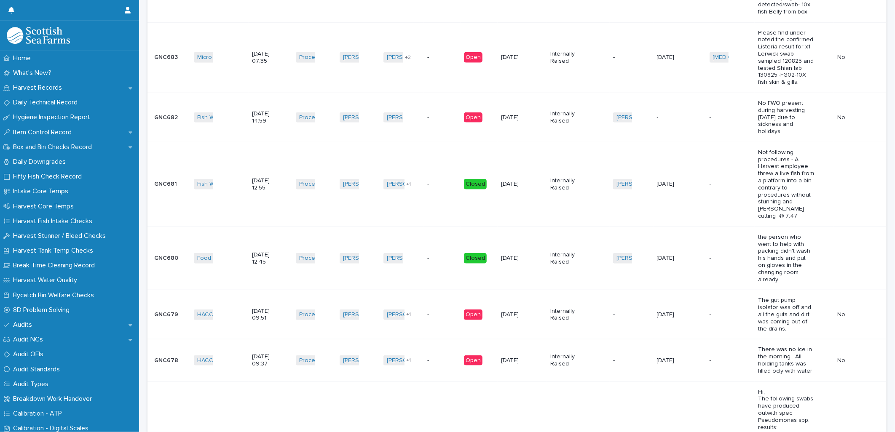
click at [428, 340] on td "-" at bounding box center [442, 361] width 37 height 42
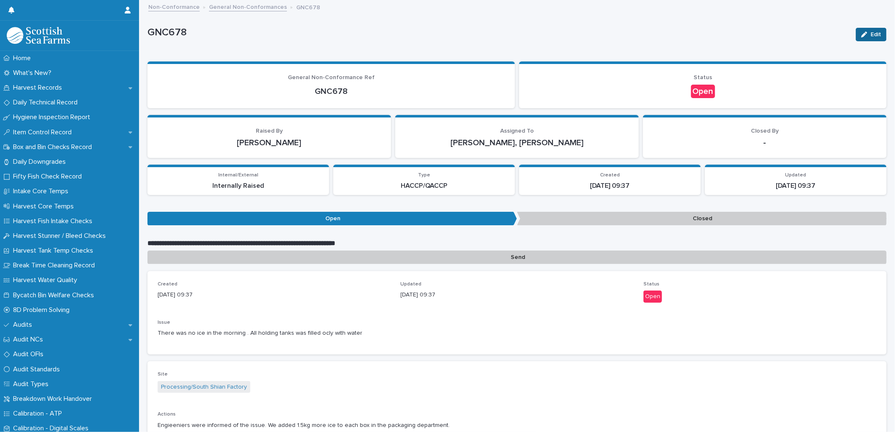
click at [871, 36] on span "Edit" at bounding box center [876, 35] width 11 height 6
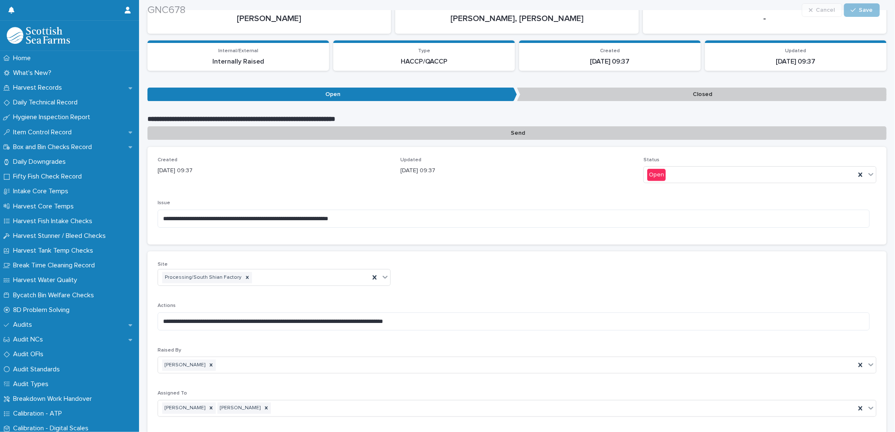
scroll to position [187, 0]
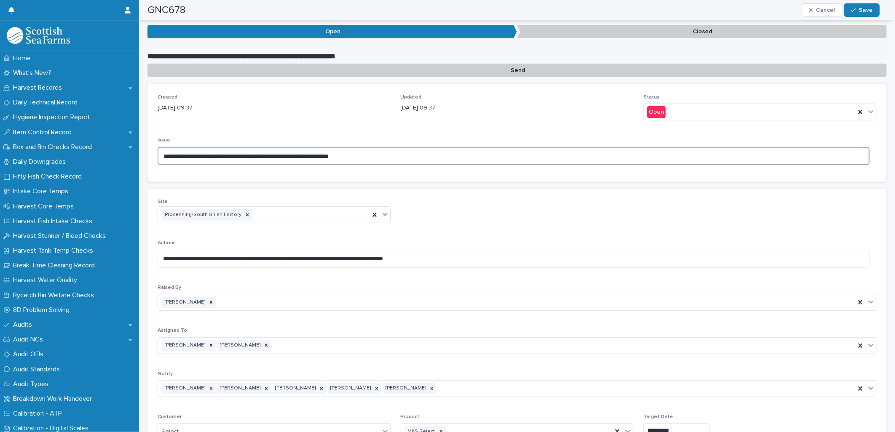
click at [374, 158] on textarea "**********" at bounding box center [514, 156] width 712 height 18
click at [325, 155] on textarea "**********" at bounding box center [514, 156] width 712 height 18
click at [363, 154] on textarea "**********" at bounding box center [514, 156] width 712 height 18
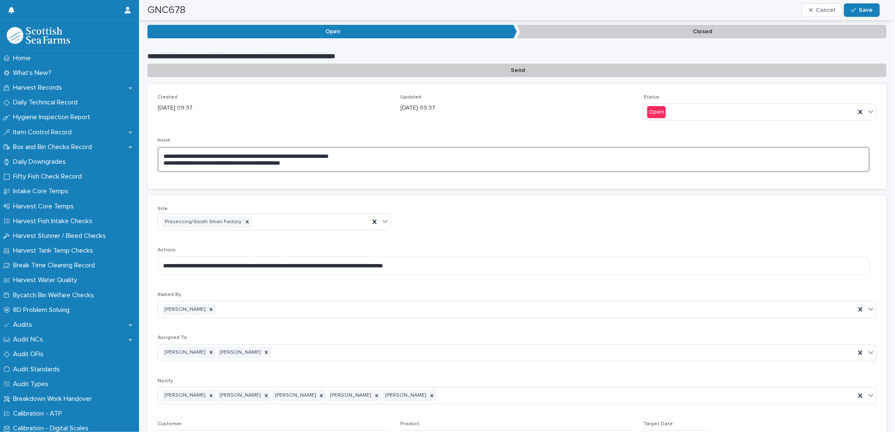
click at [314, 167] on textarea "**********" at bounding box center [514, 159] width 712 height 25
paste textarea "**********"
type textarea "**********"
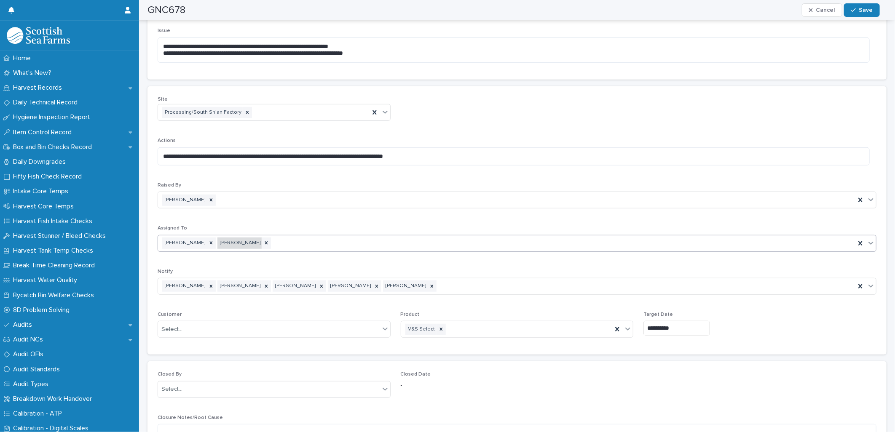
scroll to position [328, 0]
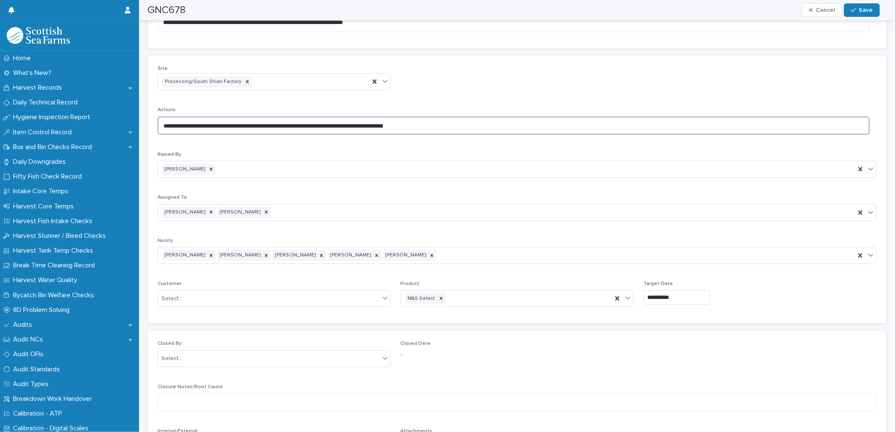
click at [456, 127] on textarea "**********" at bounding box center [514, 126] width 712 height 18
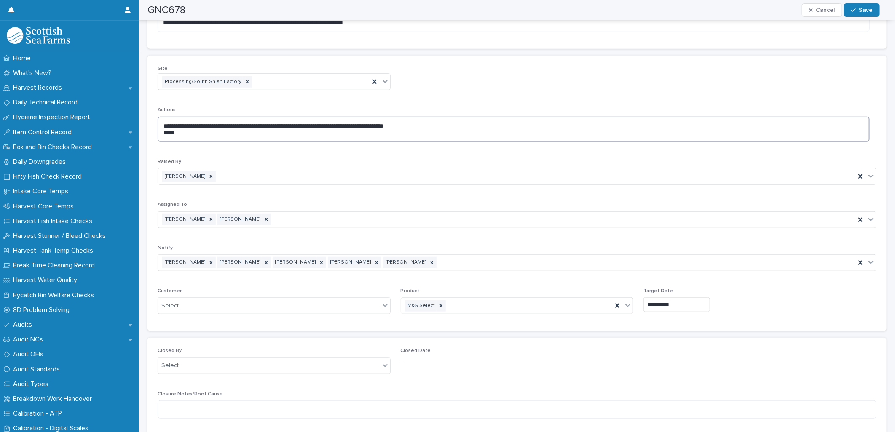
paste textarea "**********"
click at [215, 131] on textarea "**********" at bounding box center [514, 129] width 712 height 25
click at [239, 137] on textarea "**********" at bounding box center [514, 129] width 712 height 25
click at [239, 131] on textarea "**********" at bounding box center [514, 129] width 712 height 25
click at [266, 129] on textarea "**********" at bounding box center [514, 129] width 712 height 25
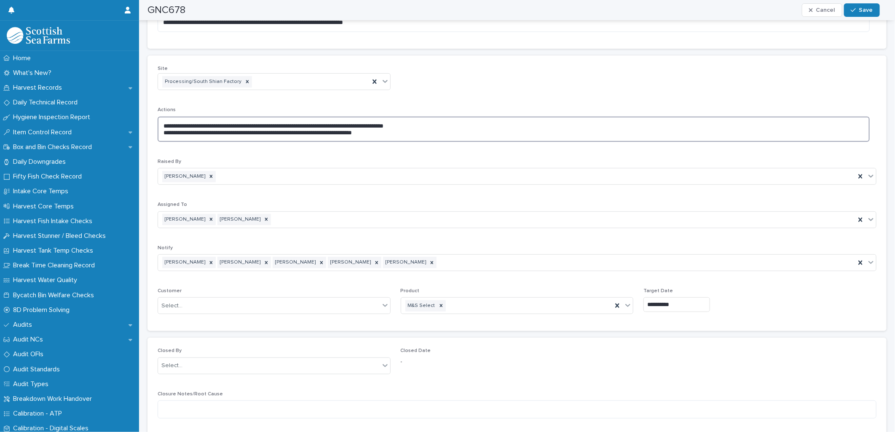
drag, startPoint x: 272, startPoint y: 131, endPoint x: 281, endPoint y: 131, distance: 8.4
click at [281, 131] on textarea "**********" at bounding box center [514, 129] width 712 height 25
click at [279, 132] on textarea "**********" at bounding box center [514, 129] width 712 height 25
type textarea "**********"
click at [858, 5] on button "Save" at bounding box center [862, 9] width 36 height 13
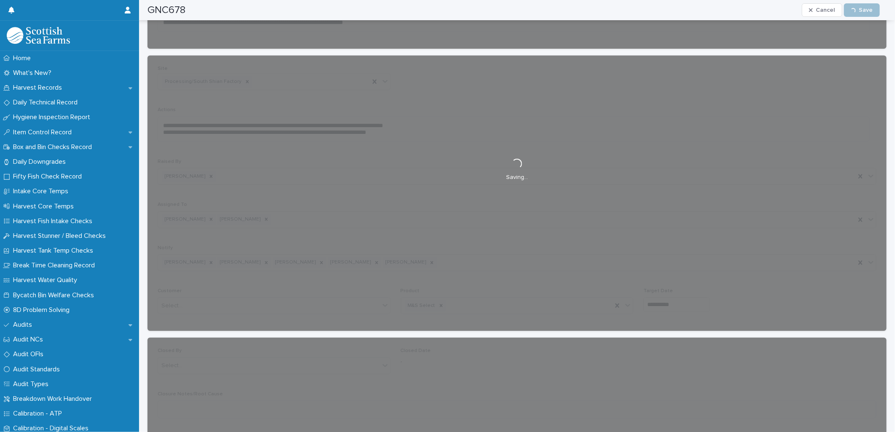
scroll to position [285, 0]
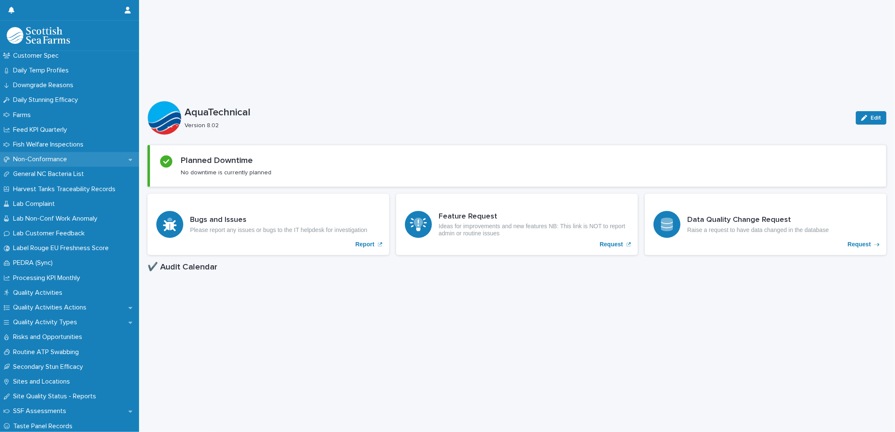
scroll to position [566, 0]
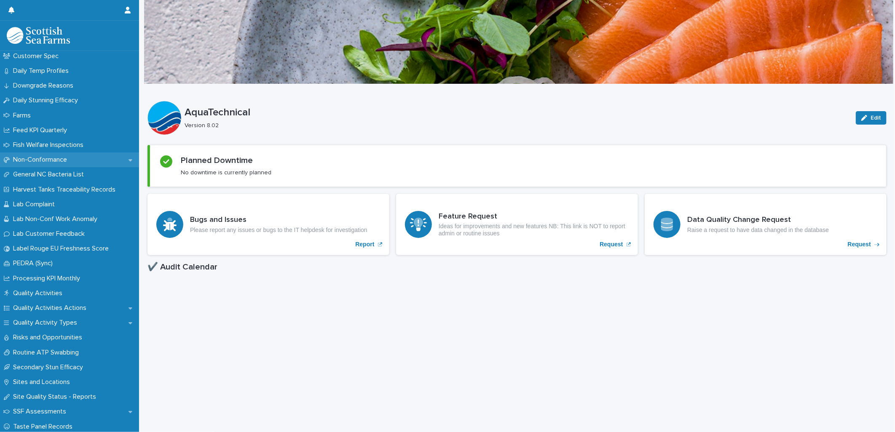
click at [40, 158] on p "Non-Conformance" at bounding box center [42, 160] width 64 height 8
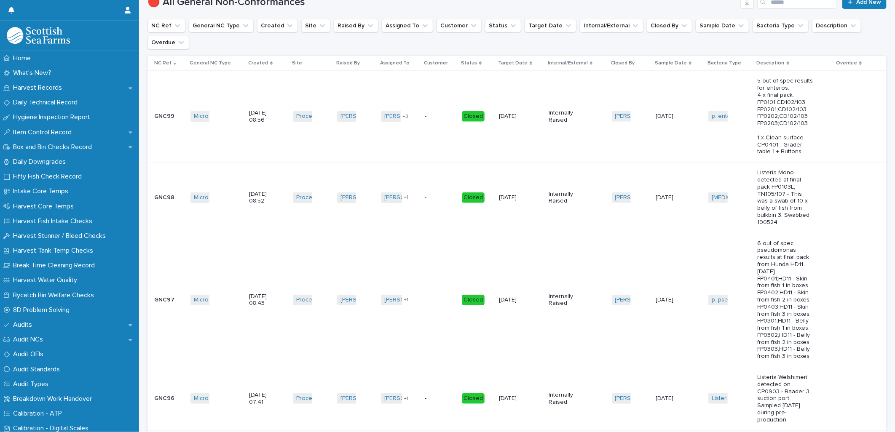
scroll to position [47, 0]
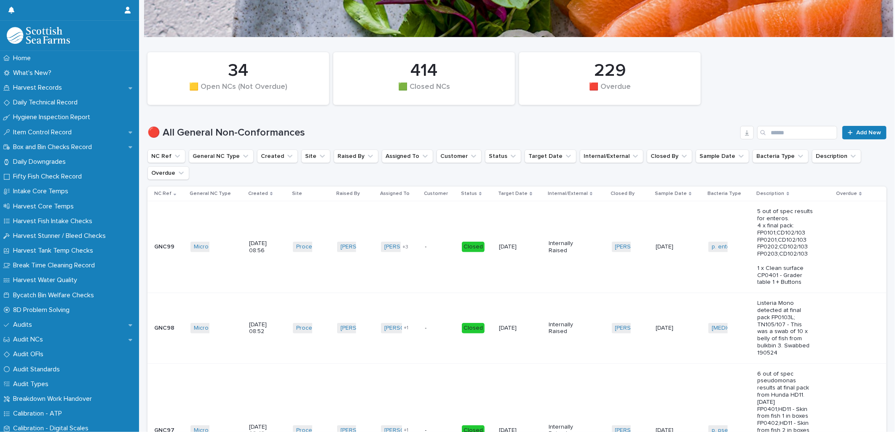
click at [256, 193] on p "Created" at bounding box center [258, 193] width 20 height 9
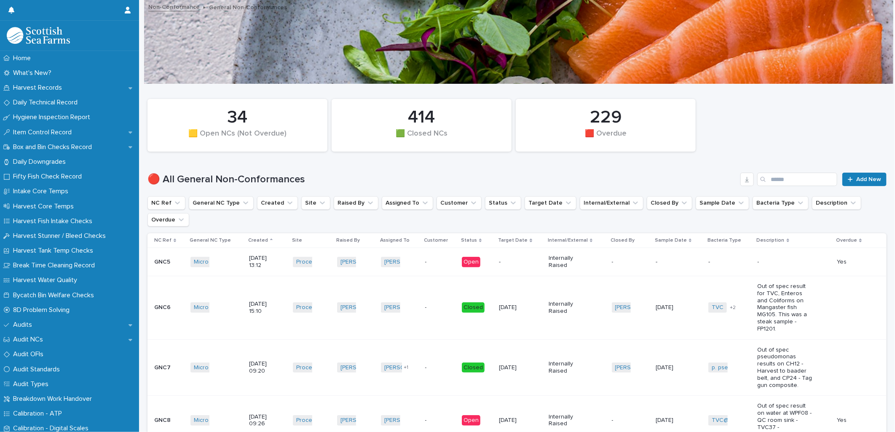
click at [264, 239] on div "Created" at bounding box center [267, 240] width 39 height 9
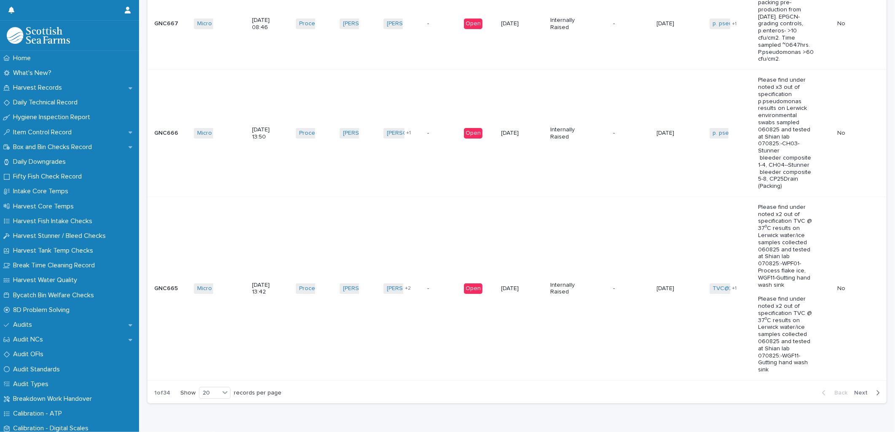
scroll to position [1907, 0]
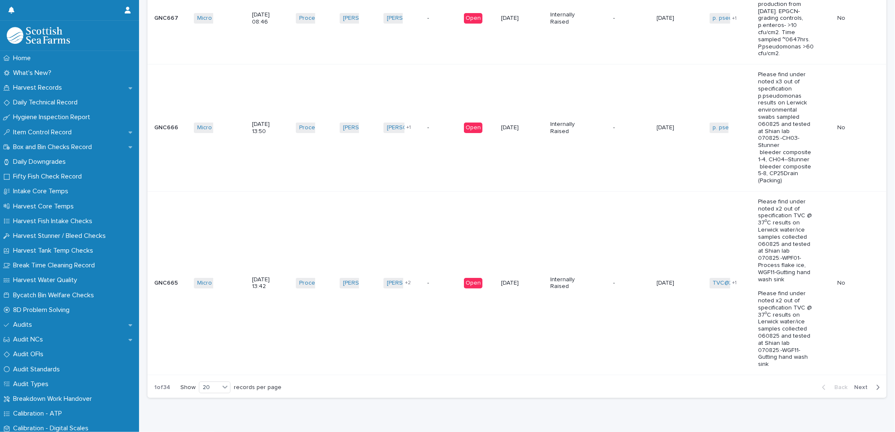
click at [854, 385] on span "Next" at bounding box center [863, 388] width 19 height 6
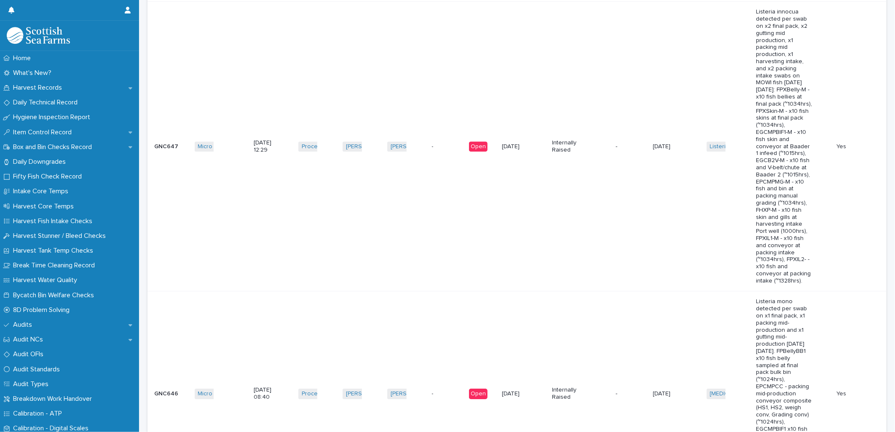
scroll to position [3640, 0]
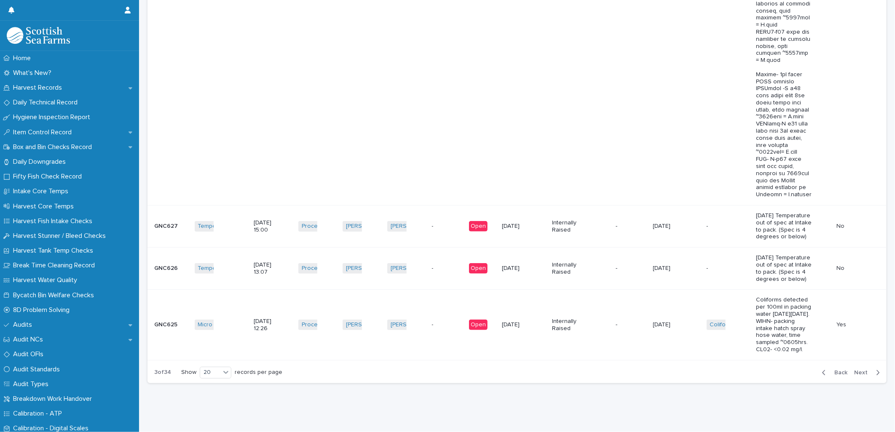
scroll to position [2388, 0]
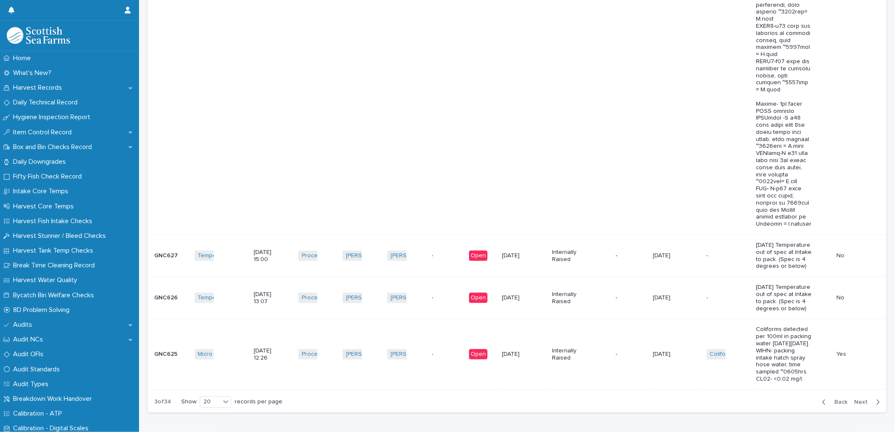
click at [707, 291] on div "-" at bounding box center [728, 298] width 43 height 14
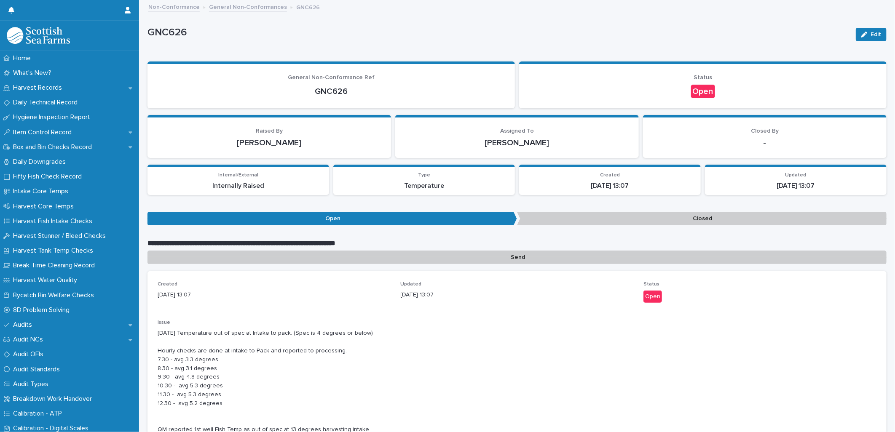
scroll to position [47, 0]
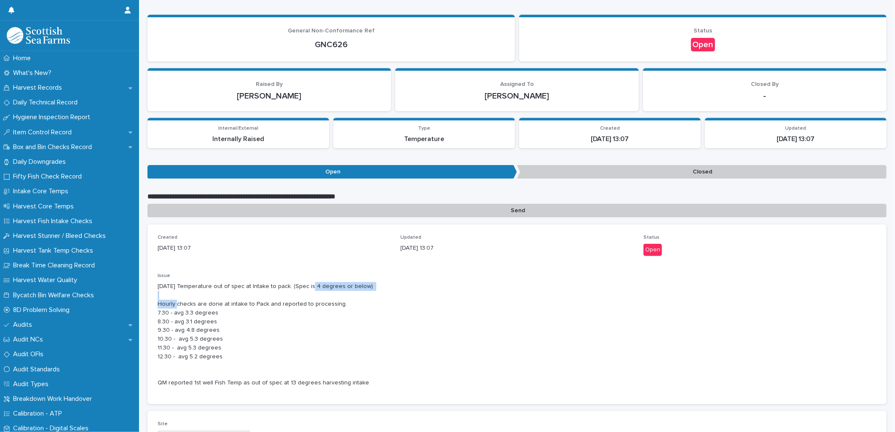
drag, startPoint x: 312, startPoint y: 284, endPoint x: 393, endPoint y: 285, distance: 80.5
click at [393, 285] on p "Monday 21/07/25 Temperature out of spec at Intake to pack. (Spec is 4 degrees o…" at bounding box center [517, 334] width 719 height 105
drag, startPoint x: 393, startPoint y: 285, endPoint x: 370, endPoint y: 288, distance: 23.3
copy p "(Spec is 4 degrees or below)"
drag, startPoint x: 157, startPoint y: 302, endPoint x: 342, endPoint y: 304, distance: 185.5
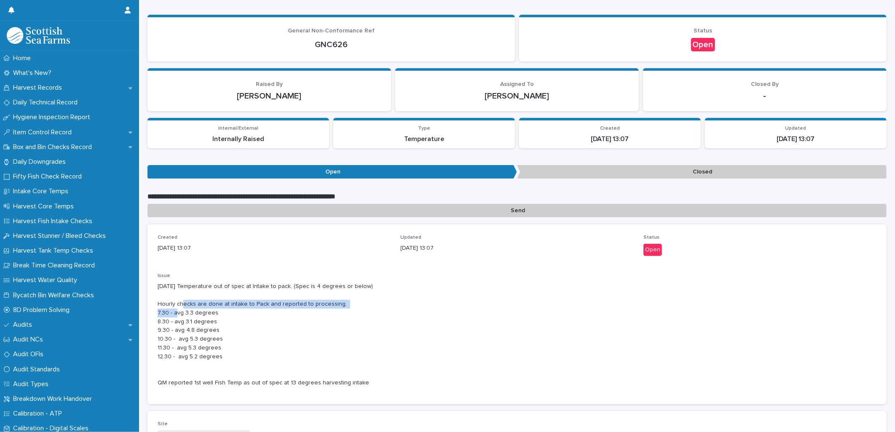
click at [342, 304] on div "Created 22/7/2025 13:07 Updated 22/7/2025 13:07 Status Open Issue Monday 21/07/…" at bounding box center [517, 315] width 739 height 180
drag, startPoint x: 342, startPoint y: 304, endPoint x: 316, endPoint y: 303, distance: 26.2
copy p "Hourly checks are done at intake to Pack and reported to processing."
click at [34, 57] on p "Home" at bounding box center [24, 58] width 28 height 8
